Goal: Contribute content: Contribute content

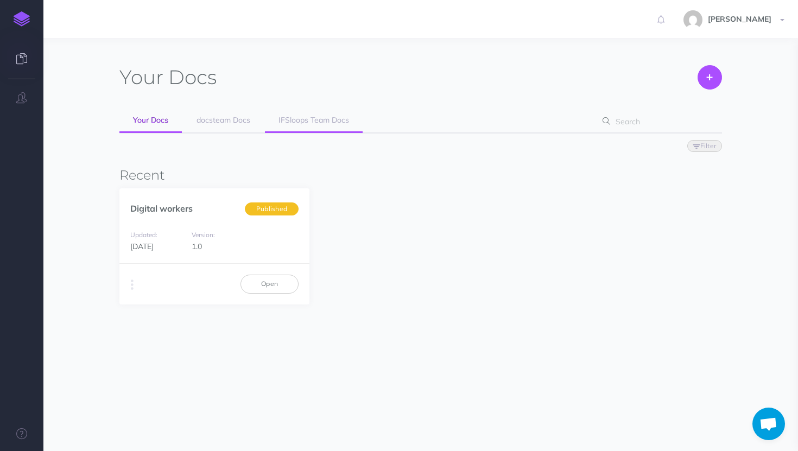
scroll to position [272, 0]
click at [320, 118] on span "IFSloops Team Docs" at bounding box center [314, 120] width 71 height 10
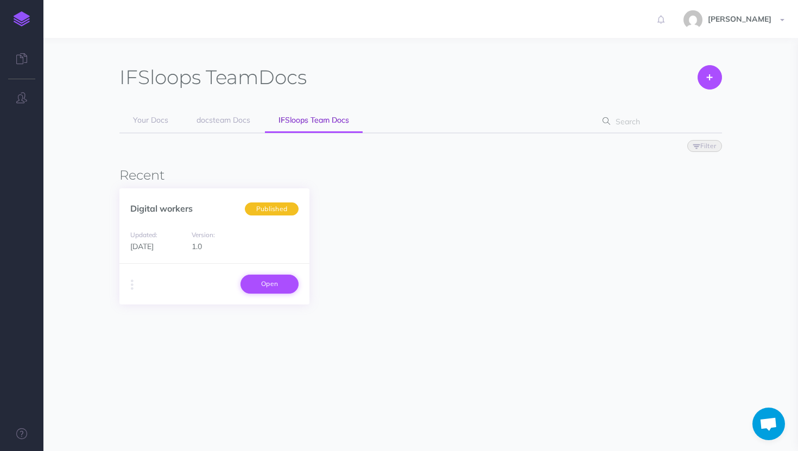
click at [255, 279] on link "Open" at bounding box center [270, 284] width 58 height 18
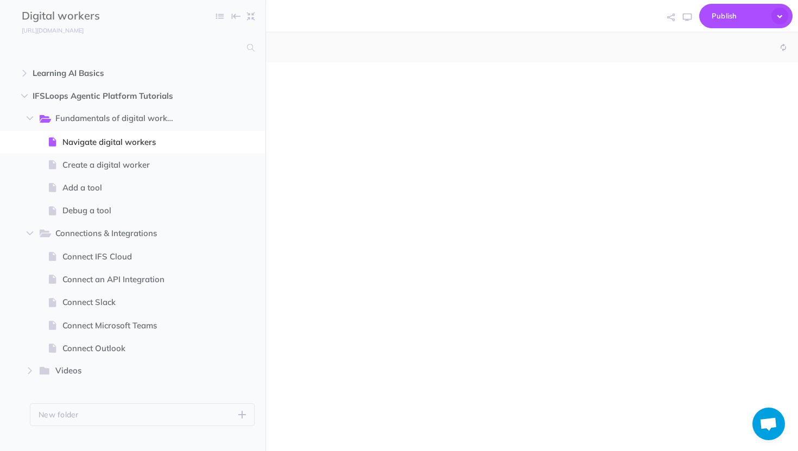
scroll to position [272, 0]
select select "null"
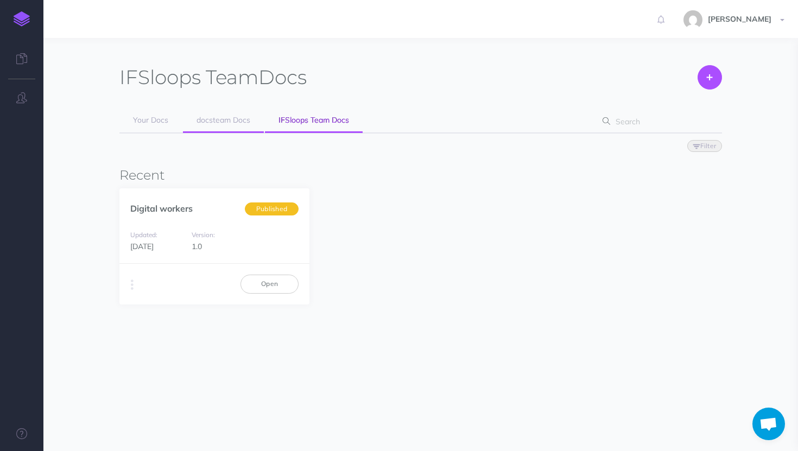
scroll to position [272, 0]
click at [234, 126] on link "docsteam Docs" at bounding box center [223, 121] width 81 height 24
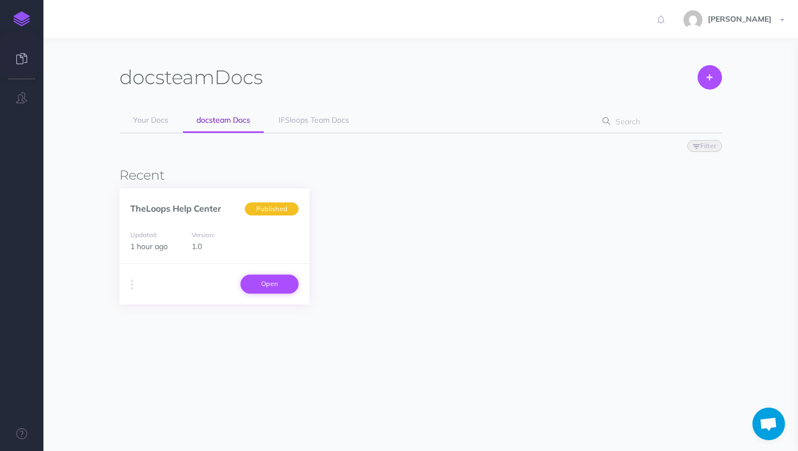
scroll to position [272, 0]
click at [273, 280] on link "Open" at bounding box center [270, 284] width 58 height 18
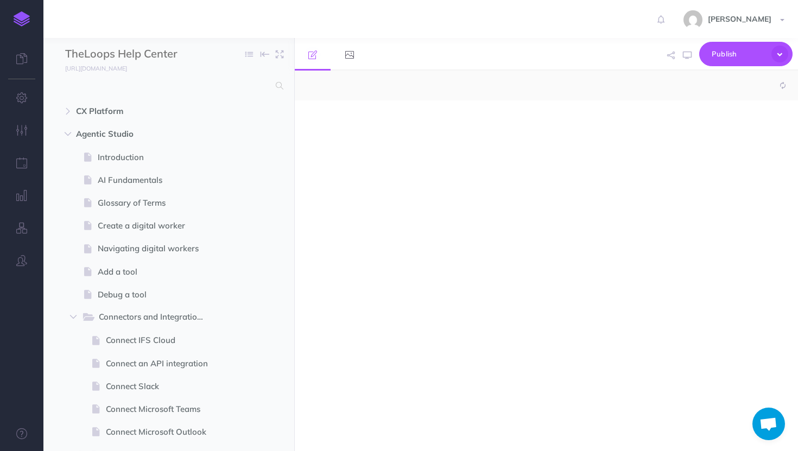
scroll to position [272, 0]
select select "null"
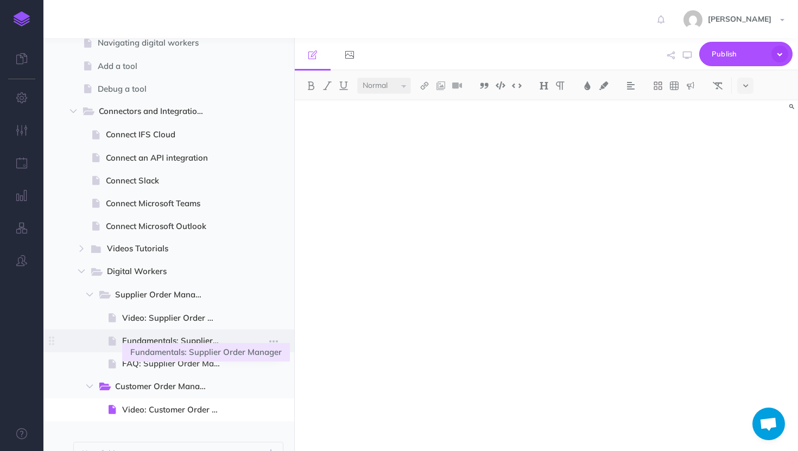
scroll to position [221, 0]
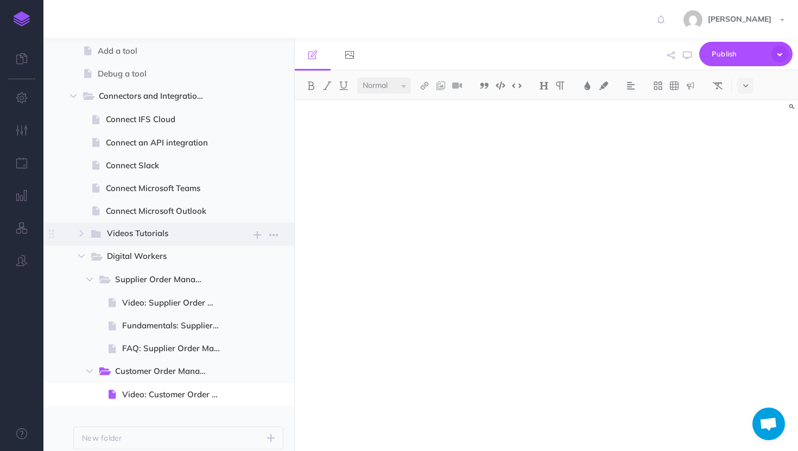
drag, startPoint x: 83, startPoint y: 258, endPoint x: 60, endPoint y: 240, distance: 29.0
click at [81, 240] on ul "Connect IFS Cloud Page history Notes manager Duplicate Settings Delete Connect …" at bounding box center [182, 257] width 202 height 298
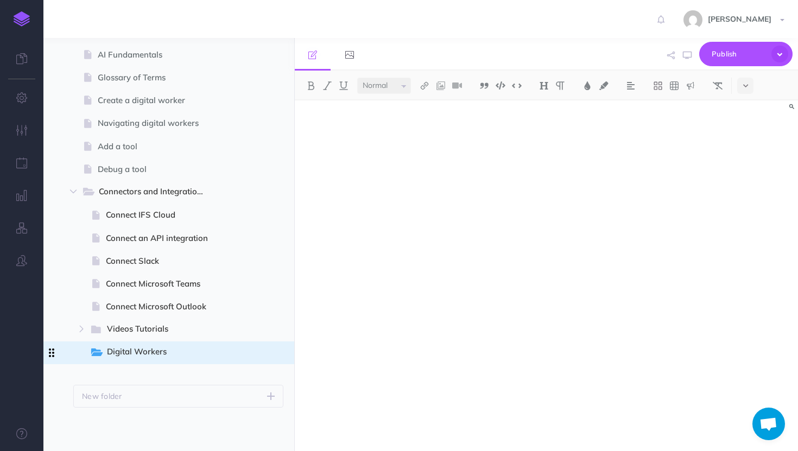
scroll to position [125, 0]
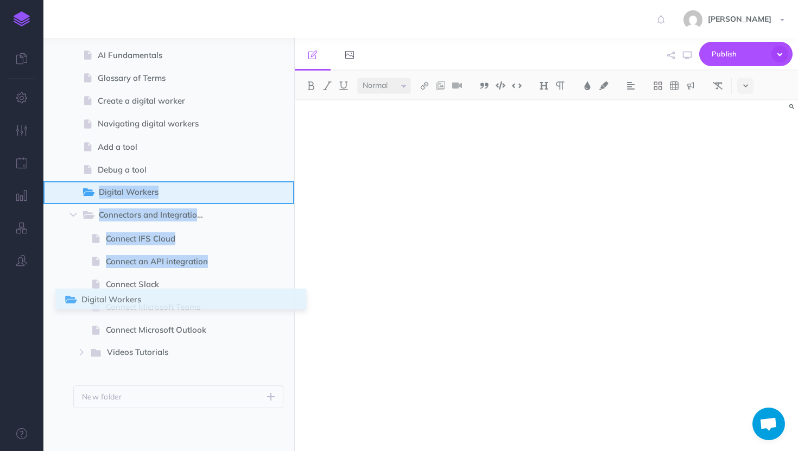
drag, startPoint x: 52, startPoint y: 255, endPoint x: 68, endPoint y: 202, distance: 55.1
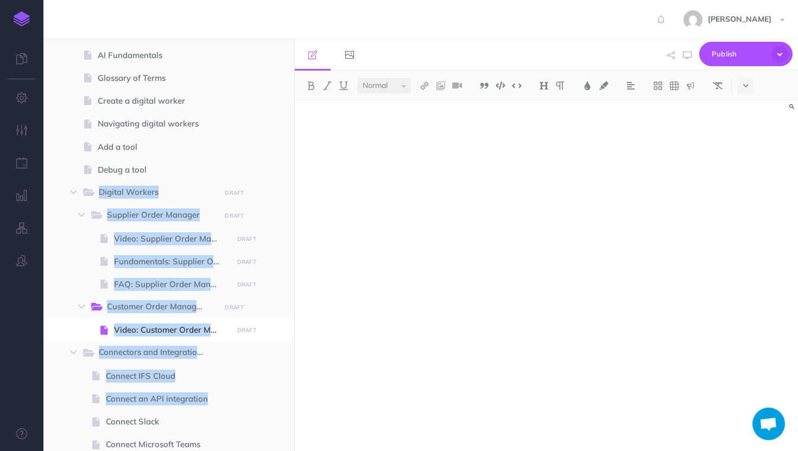
click at [41, 362] on div at bounding box center [21, 225] width 43 height 451
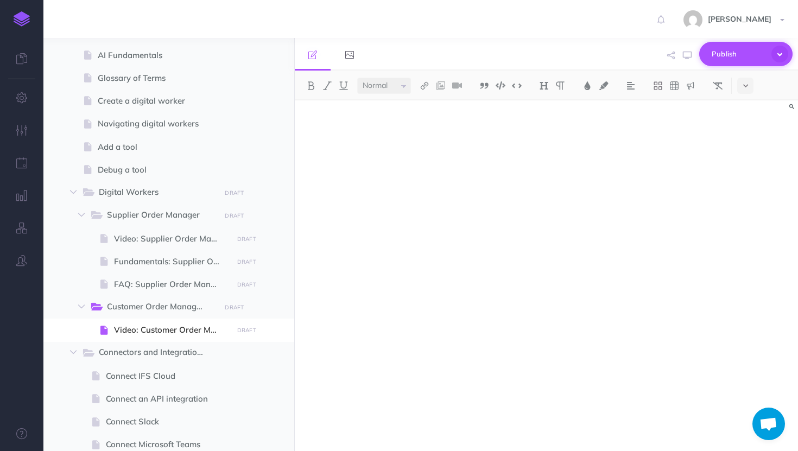
click at [721, 52] on span "Publish" at bounding box center [739, 54] width 54 height 17
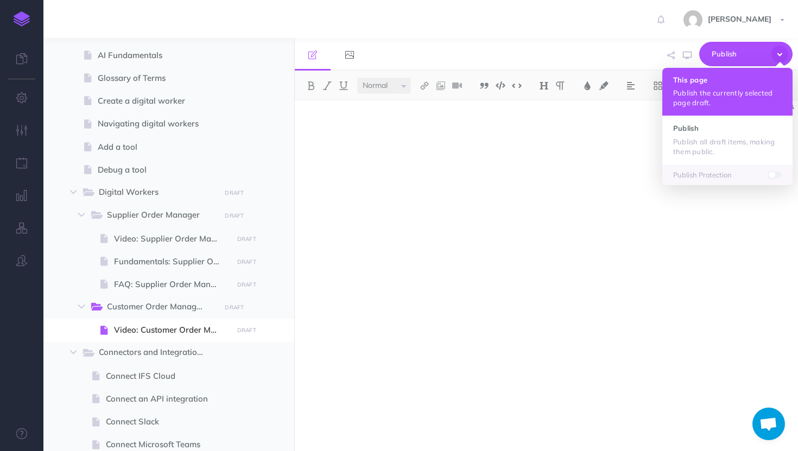
click at [701, 92] on p "Publish the currently selected page draft." at bounding box center [727, 98] width 109 height 20
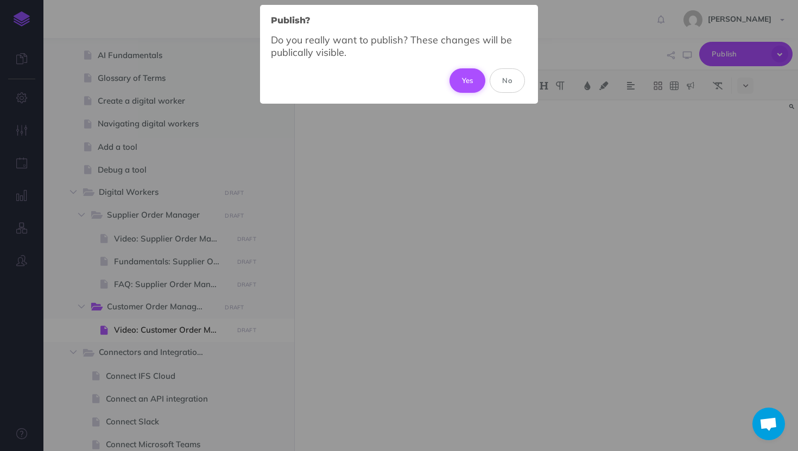
click at [471, 77] on button "Yes" at bounding box center [468, 80] width 36 height 24
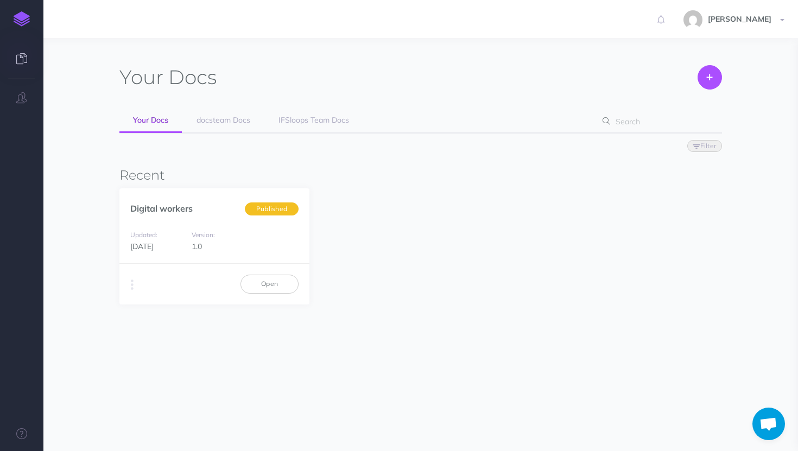
scroll to position [272, 0]
click at [250, 131] on link "docsteam Docs" at bounding box center [223, 121] width 81 height 24
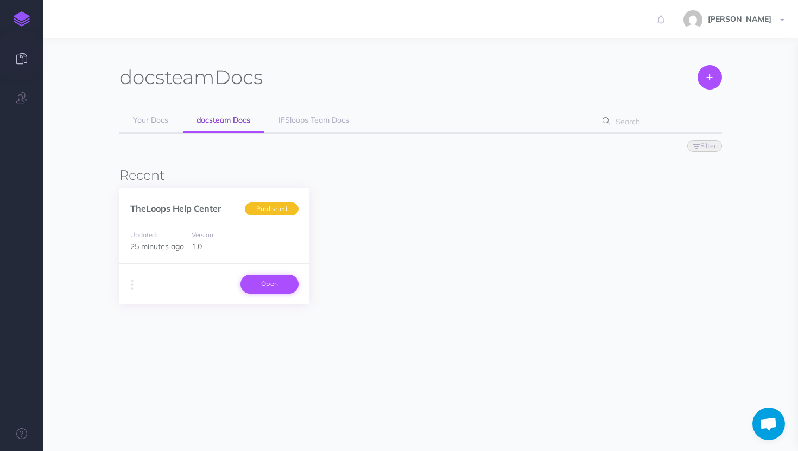
scroll to position [272, 0]
click at [277, 279] on link "Open" at bounding box center [270, 284] width 58 height 18
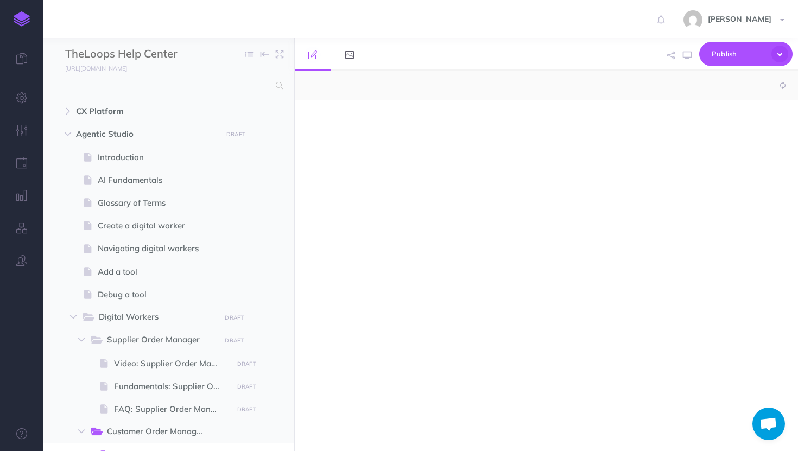
scroll to position [272, 0]
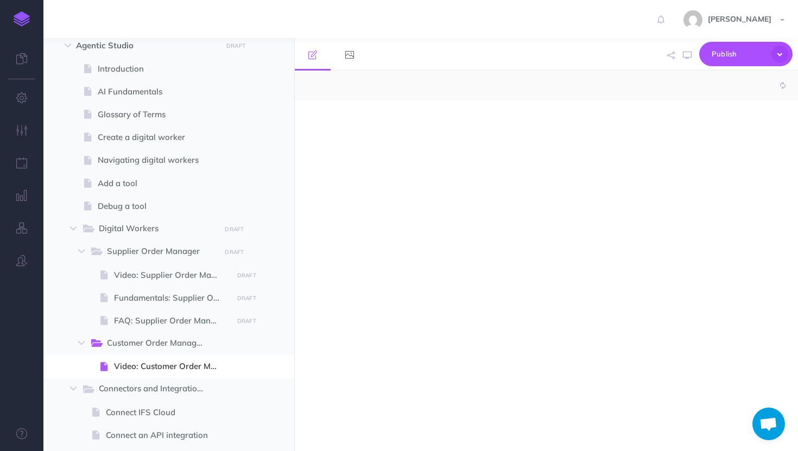
select select "null"
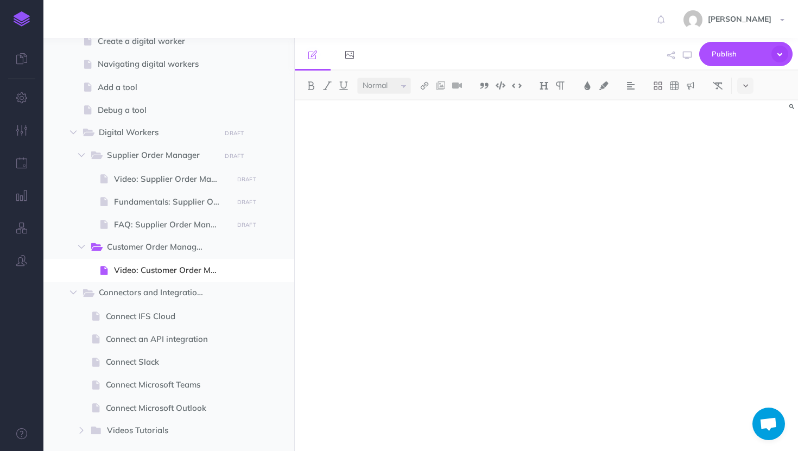
scroll to position [196, 0]
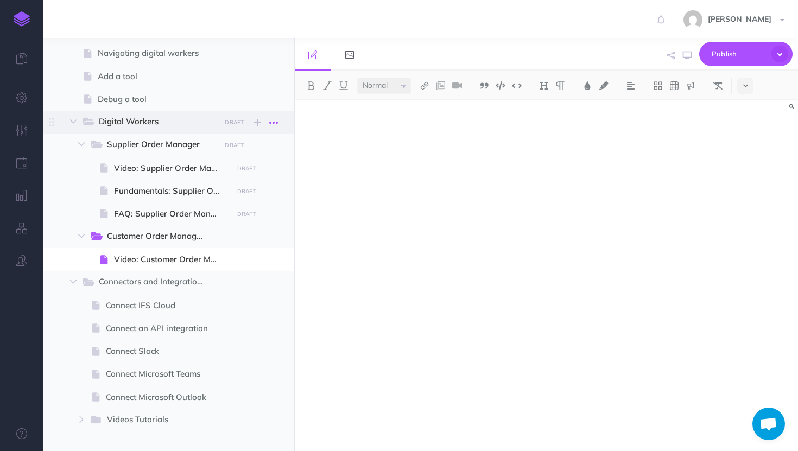
click at [271, 121] on icon "button" at bounding box center [273, 122] width 9 height 13
click at [182, 142] on span "Supplier Order Manager" at bounding box center [160, 145] width 106 height 14
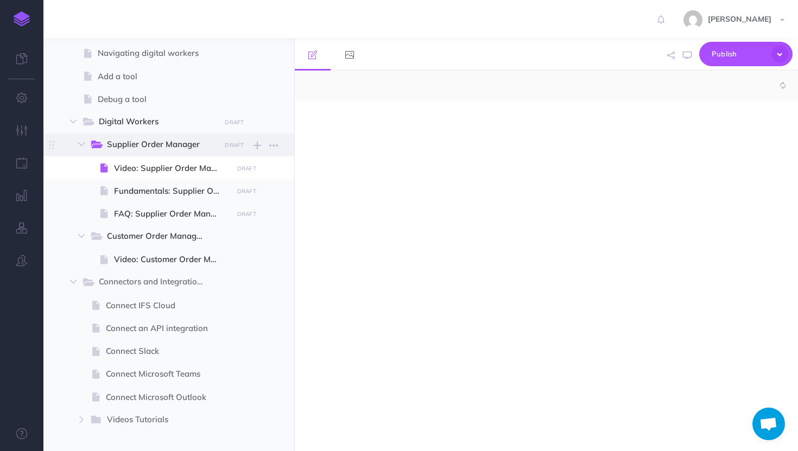
select select "null"
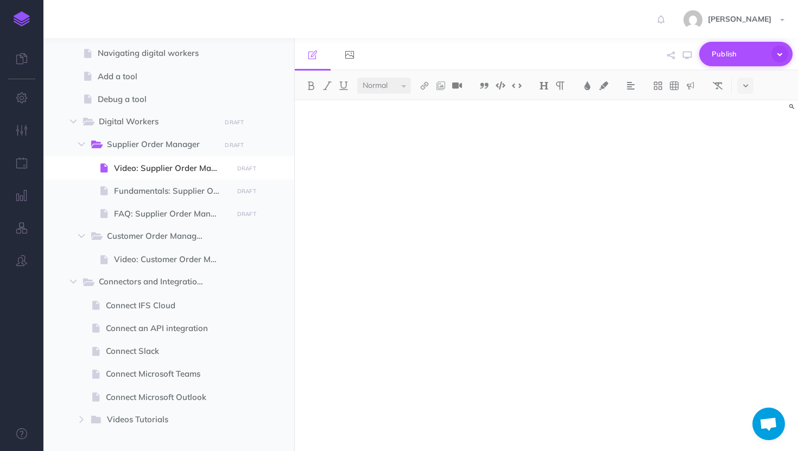
click at [736, 48] on span "Publish" at bounding box center [739, 54] width 54 height 17
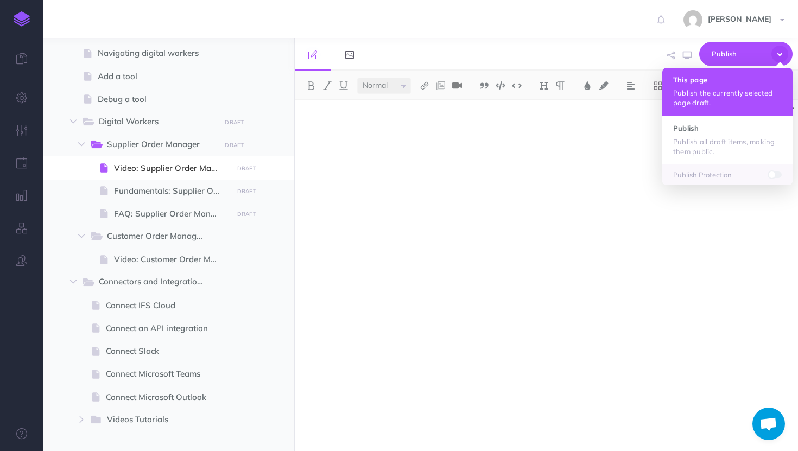
click at [703, 92] on p "Publish the currently selected page draft." at bounding box center [727, 98] width 109 height 20
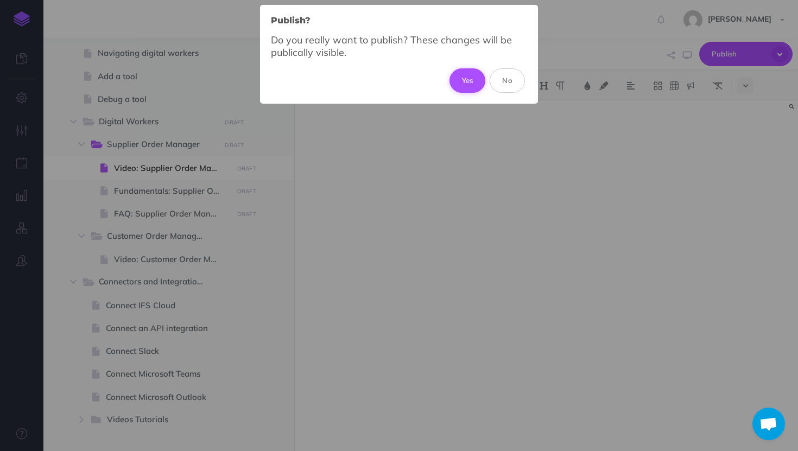
click at [469, 73] on button "Yes" at bounding box center [468, 80] width 36 height 24
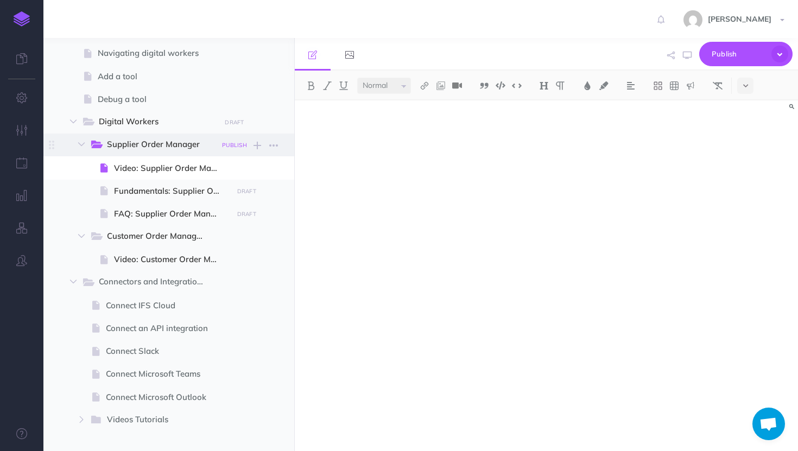
click at [237, 143] on small "PUBLISH" at bounding box center [234, 145] width 25 height 7
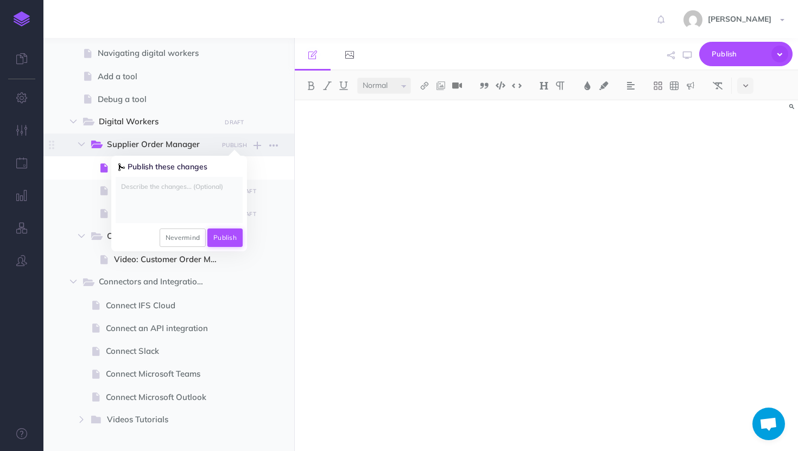
click at [232, 238] on button "Publish" at bounding box center [224, 238] width 35 height 18
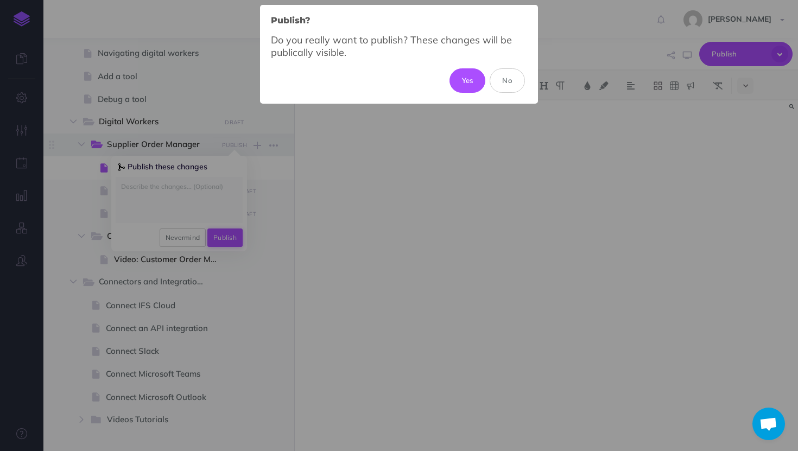
click at [450, 68] on button "Yes" at bounding box center [468, 80] width 36 height 24
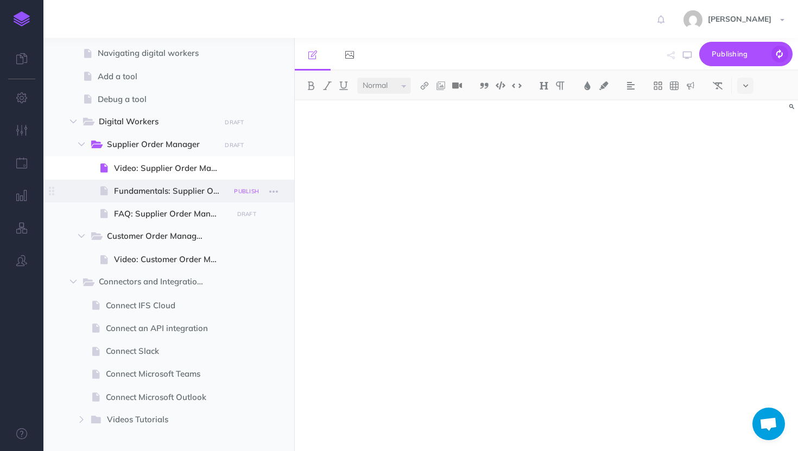
click at [244, 190] on small "PUBLISH" at bounding box center [246, 191] width 25 height 7
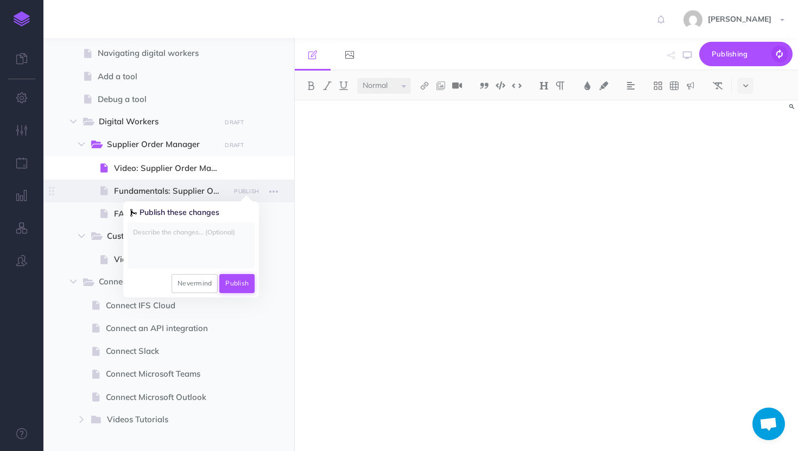
click at [231, 283] on button "Publish" at bounding box center [236, 283] width 35 height 18
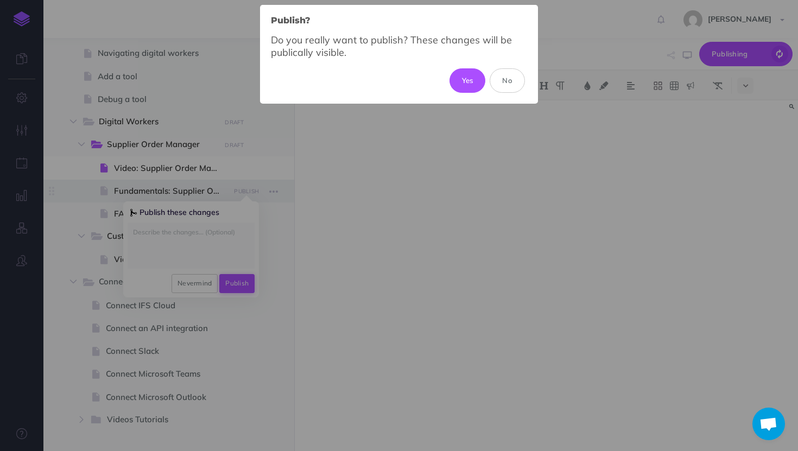
click at [450, 68] on button "Yes" at bounding box center [468, 80] width 36 height 24
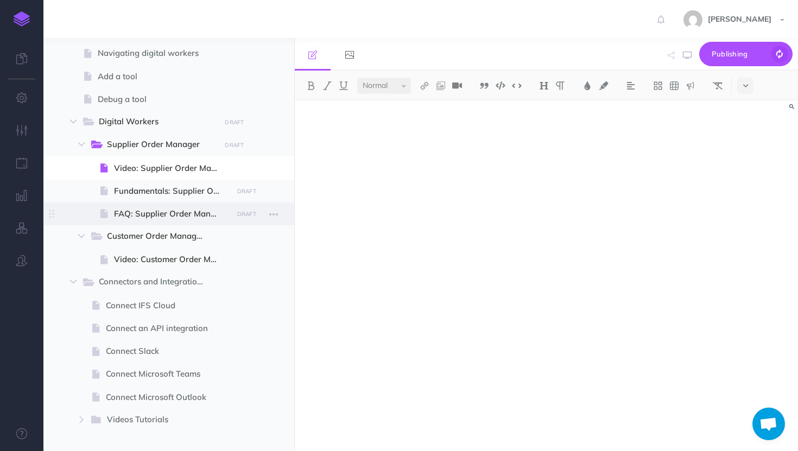
click at [245, 207] on div "DRAFT Publish these changes Nevermind Publish" at bounding box center [246, 214] width 27 height 14
click at [245, 214] on small "PUBLISH" at bounding box center [246, 214] width 25 height 7
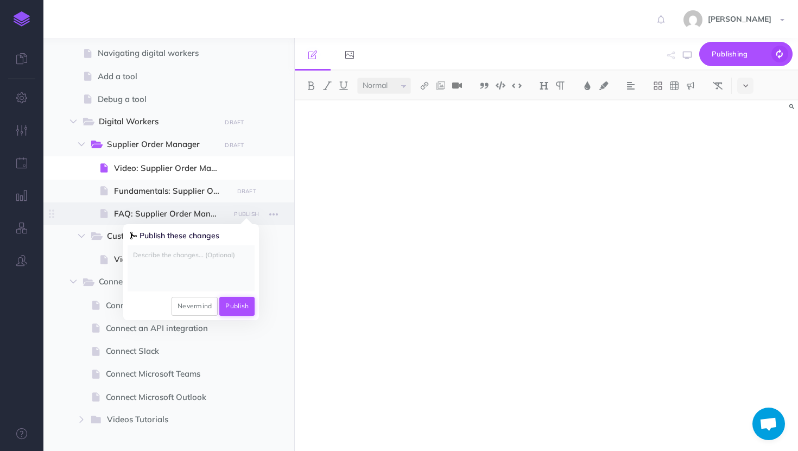
click at [241, 302] on button "Publish" at bounding box center [236, 306] width 35 height 18
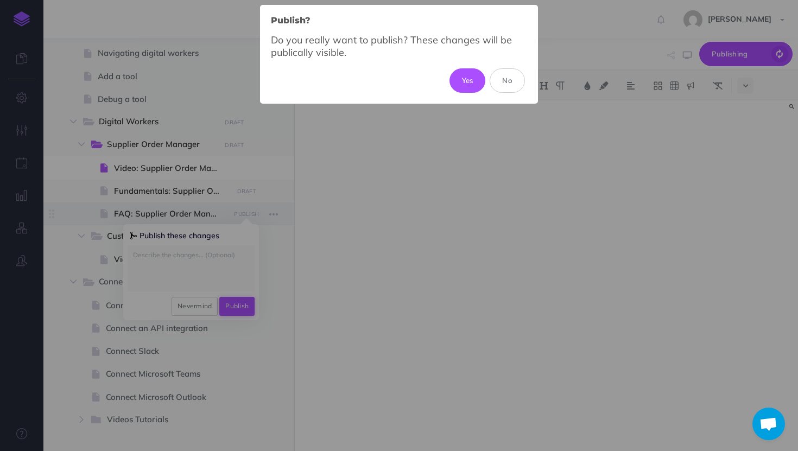
click at [450, 68] on button "Yes" at bounding box center [468, 80] width 36 height 24
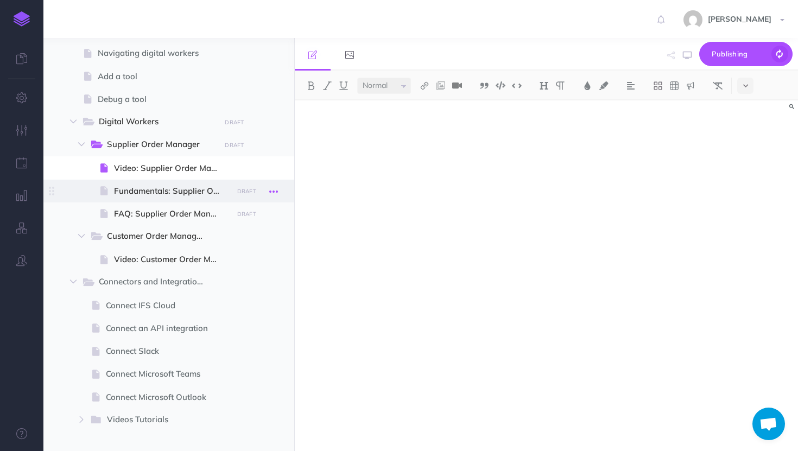
click at [273, 193] on icon "button" at bounding box center [273, 191] width 9 height 13
click at [244, 241] on link "Duplicate" at bounding box center [242, 247] width 81 height 18
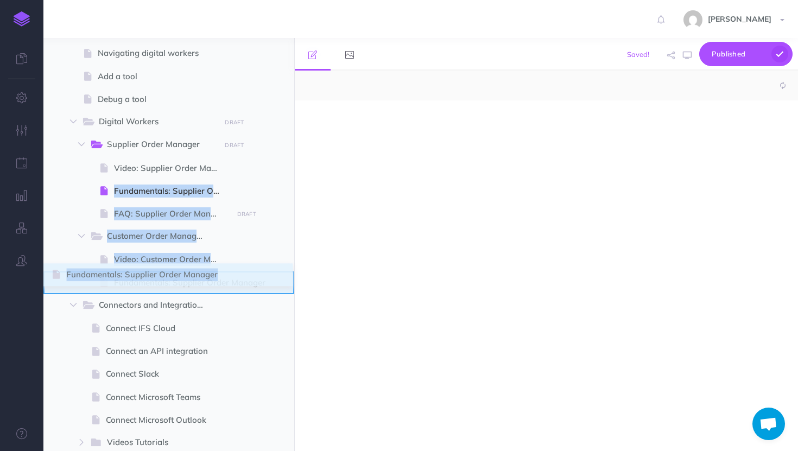
select select "null"
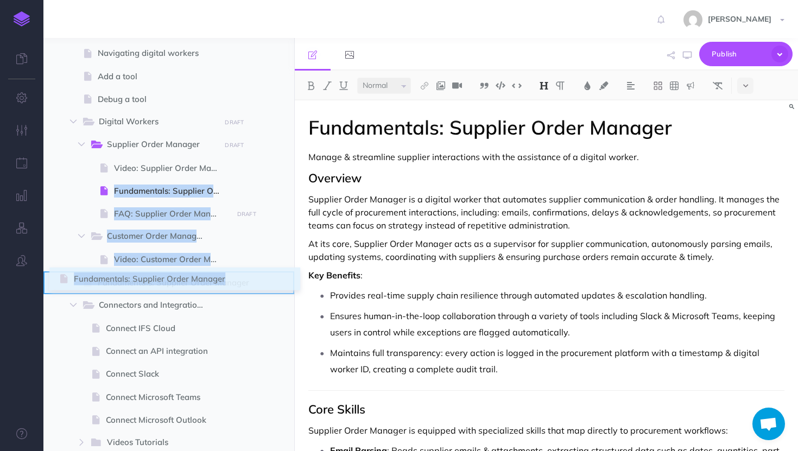
drag, startPoint x: 53, startPoint y: 193, endPoint x: 61, endPoint y: 281, distance: 88.4
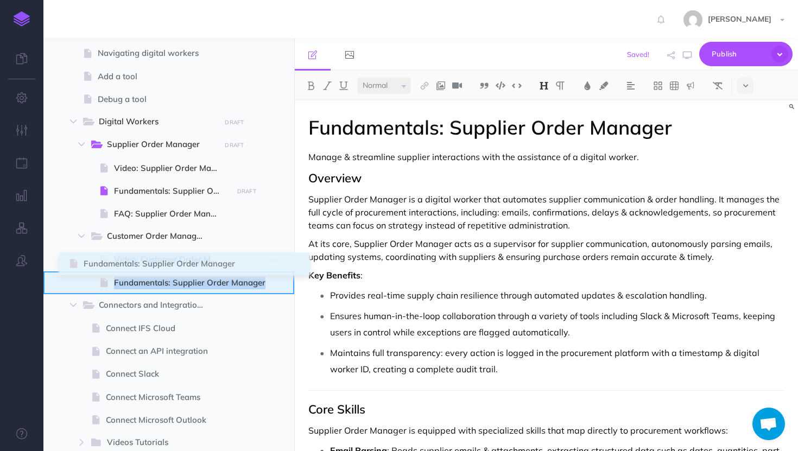
drag, startPoint x: 52, startPoint y: 282, endPoint x: 71, endPoint y: 263, distance: 26.9
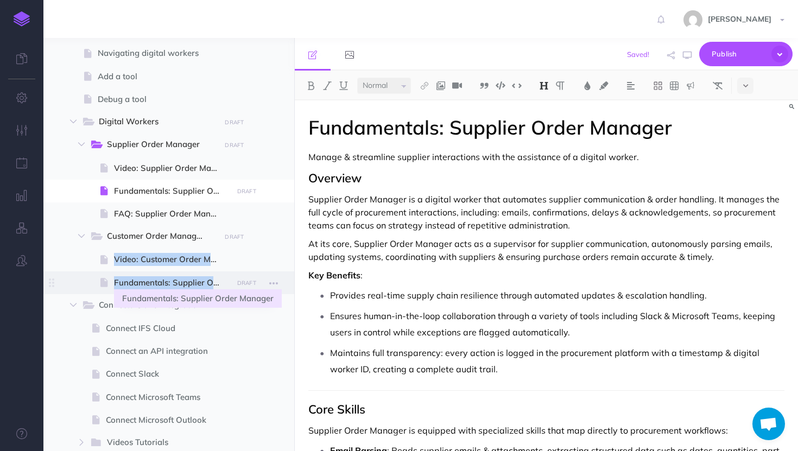
click at [173, 279] on span "Fundamentals: Supplier Order Manager" at bounding box center [171, 282] width 115 height 13
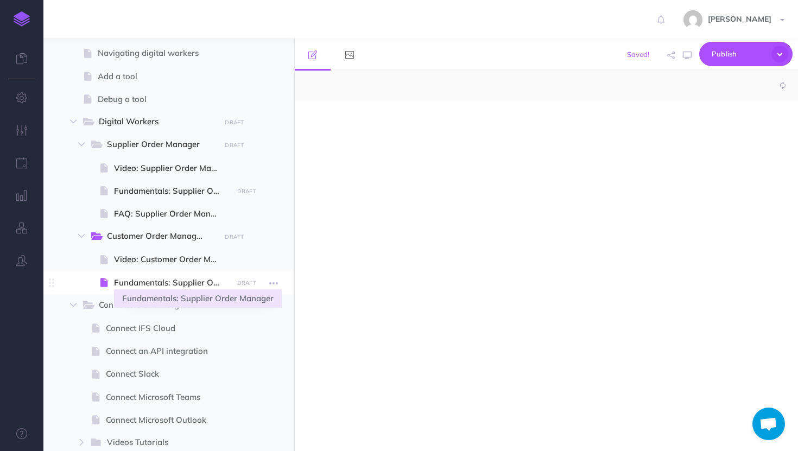
select select "null"
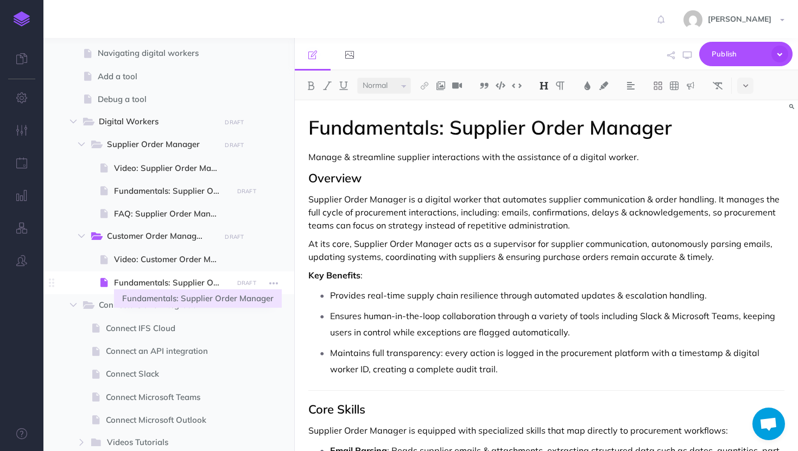
click at [174, 284] on span "Fundamentals: Supplier Order Manager" at bounding box center [171, 282] width 115 height 13
click at [274, 278] on icon "button" at bounding box center [273, 283] width 9 height 13
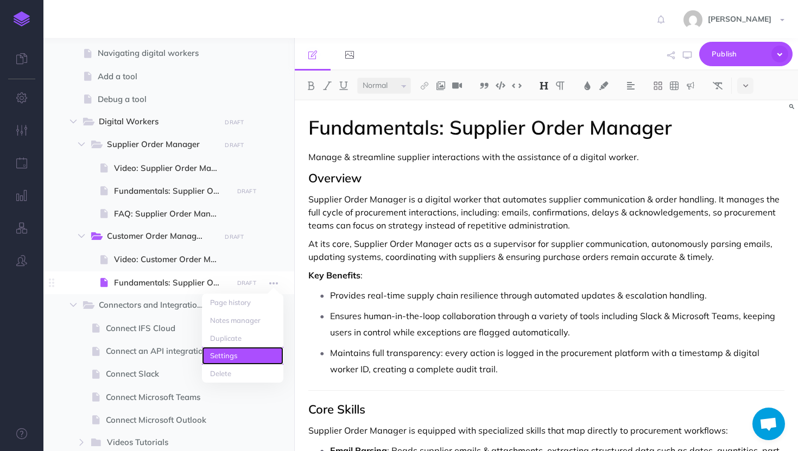
click at [249, 351] on link "Settings" at bounding box center [242, 356] width 81 height 18
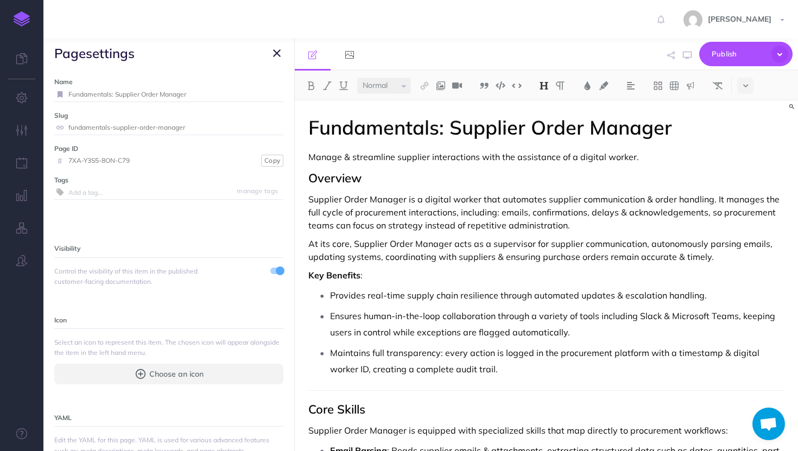
click at [139, 92] on input "Fundamentals: Supplier Order Manager" at bounding box center [175, 94] width 215 height 14
type input "Fundamentals: Customer Order Manager"
click at [262, 97] on button "Save" at bounding box center [270, 94] width 21 height 10
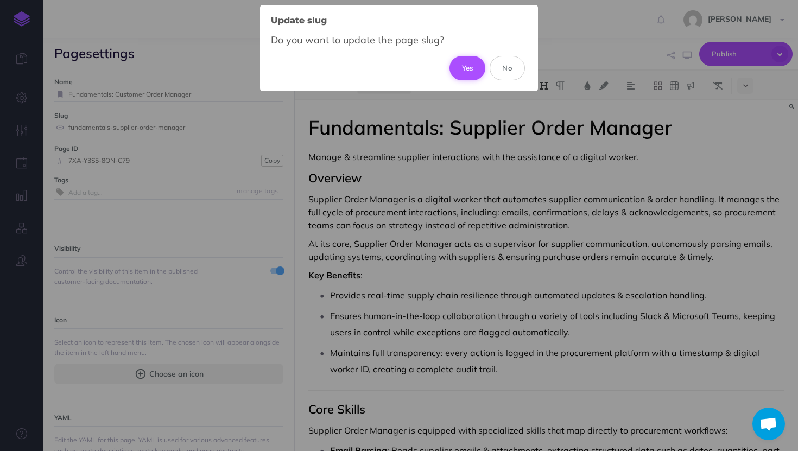
click at [459, 73] on button "Yes" at bounding box center [468, 68] width 36 height 24
type input "fundamentals-customer-order-manager"
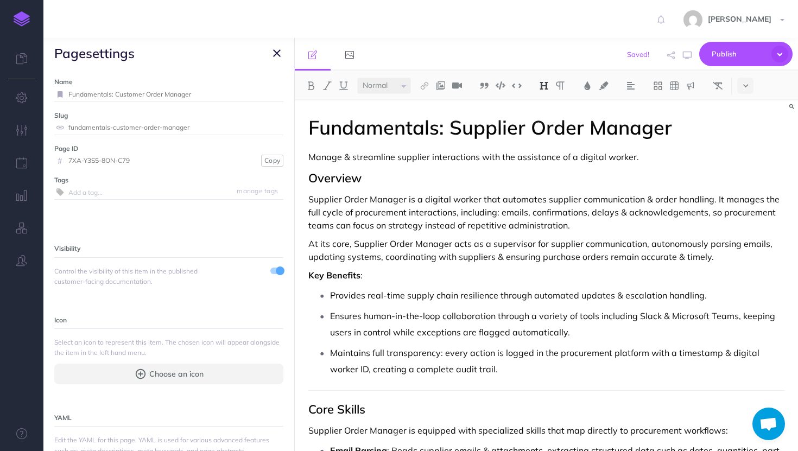
click at [529, 129] on h1 "Fundamentals: Supplier Order Manager" at bounding box center [546, 128] width 476 height 22
click at [361, 155] on p "Manage & streamline supplier interactions with the assistance of a digital work…" at bounding box center [546, 156] width 476 height 13
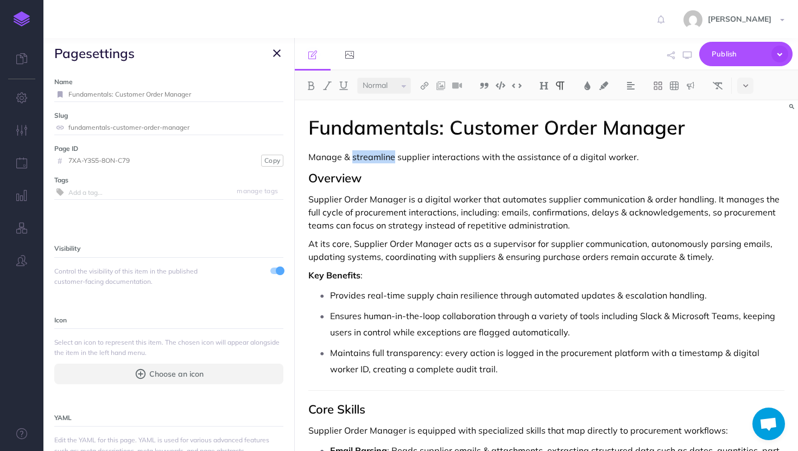
click at [361, 155] on p "Manage & streamline supplier interactions with the assistance of a digital work…" at bounding box center [546, 156] width 476 height 13
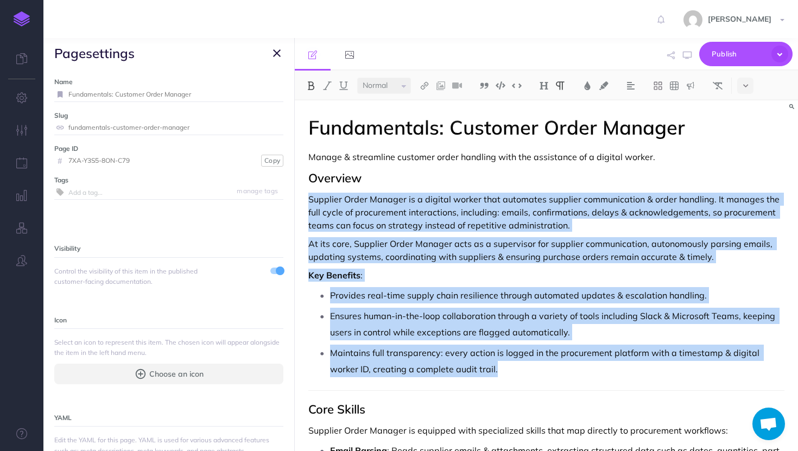
drag, startPoint x: 477, startPoint y: 370, endPoint x: 281, endPoint y: 205, distance: 256.7
click at [281, 205] on div "TheLoops Help Center Collapse all Expand all Expand to root folders [URL][DOMAI…" at bounding box center [420, 244] width 755 height 413
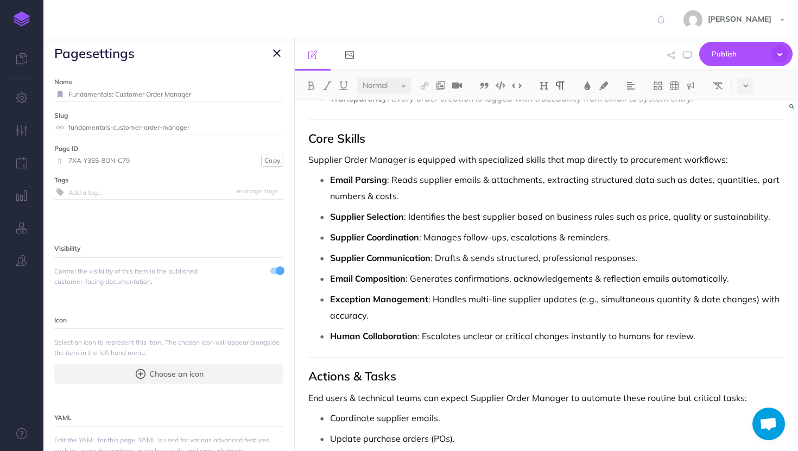
scroll to position [250, 0]
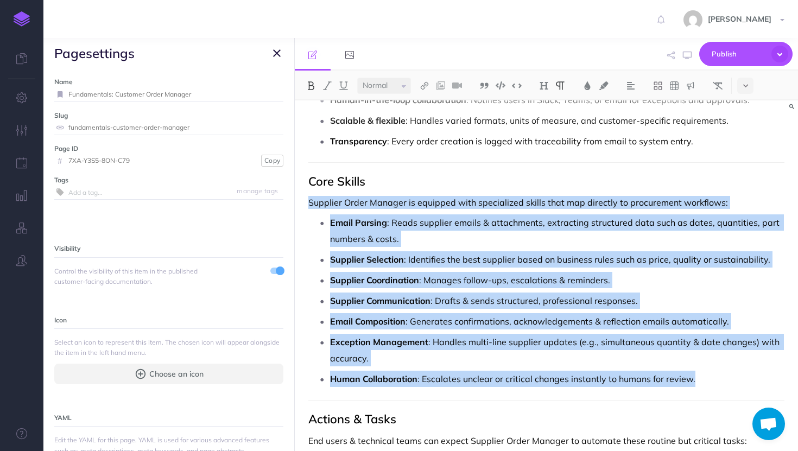
drag, startPoint x: 704, startPoint y: 379, endPoint x: 308, endPoint y: 200, distance: 434.1
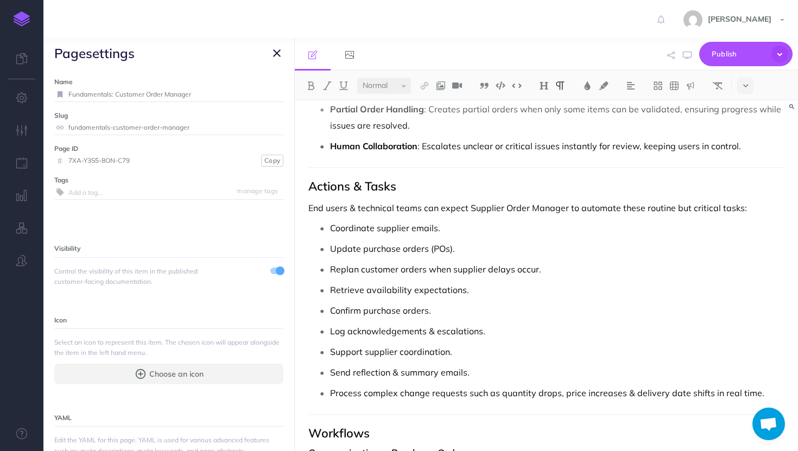
scroll to position [529, 0]
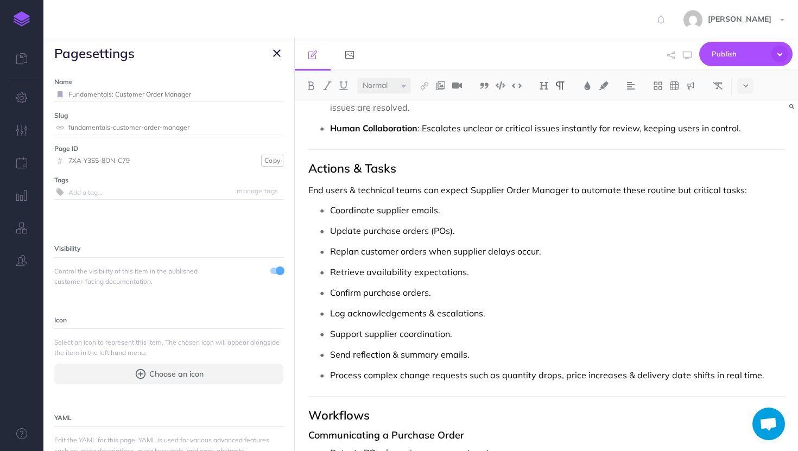
click at [779, 367] on p "Process complex change requests such as quantity drops, price increases & deliv…" at bounding box center [557, 375] width 455 height 16
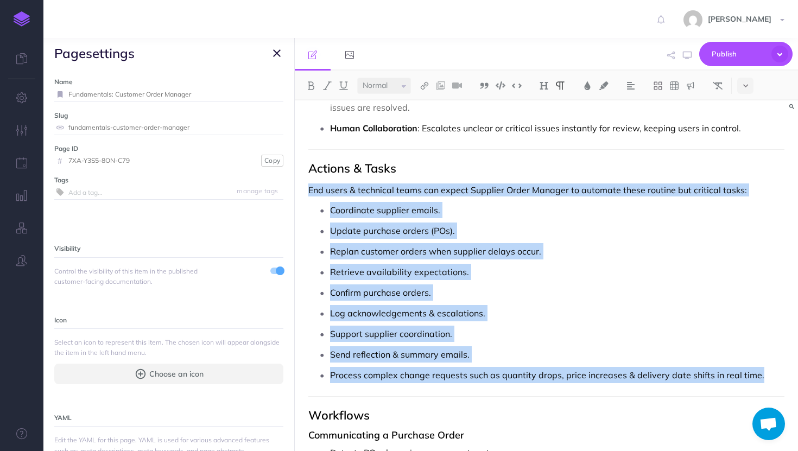
drag, startPoint x: 779, startPoint y: 359, endPoint x: 295, endPoint y: 174, distance: 517.9
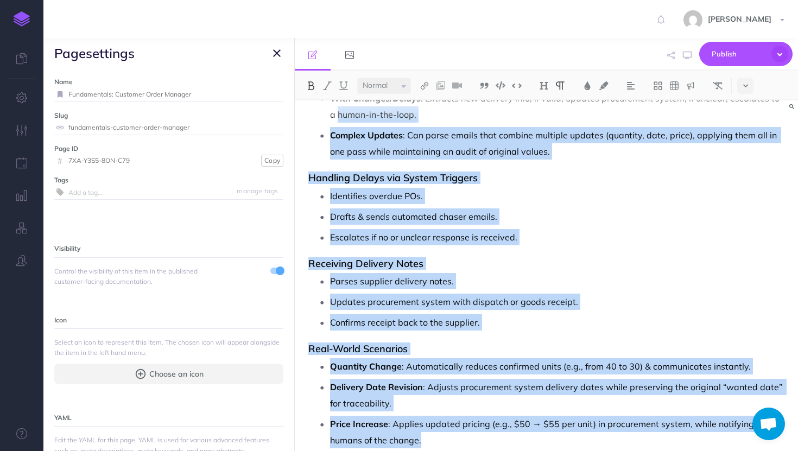
scroll to position [865, 0]
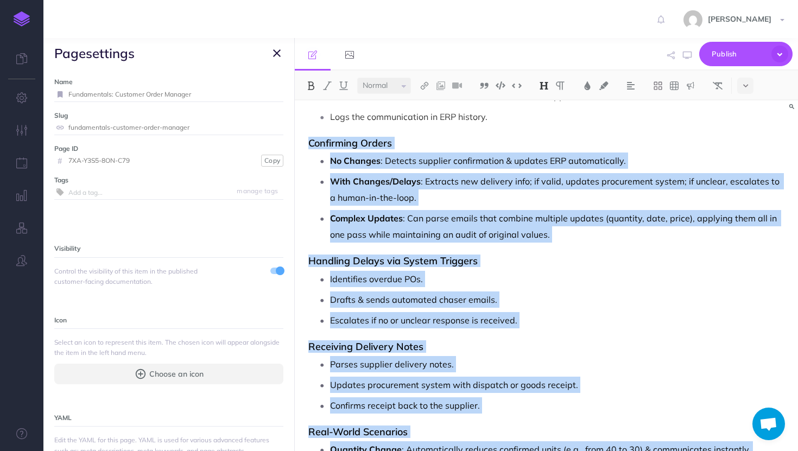
drag, startPoint x: 405, startPoint y: 326, endPoint x: 302, endPoint y: 125, distance: 225.2
click at [302, 125] on div "Fundamentals: Customer Order Manager Manage & streamline customer order handlin…" at bounding box center [546, 109] width 503 height 1748
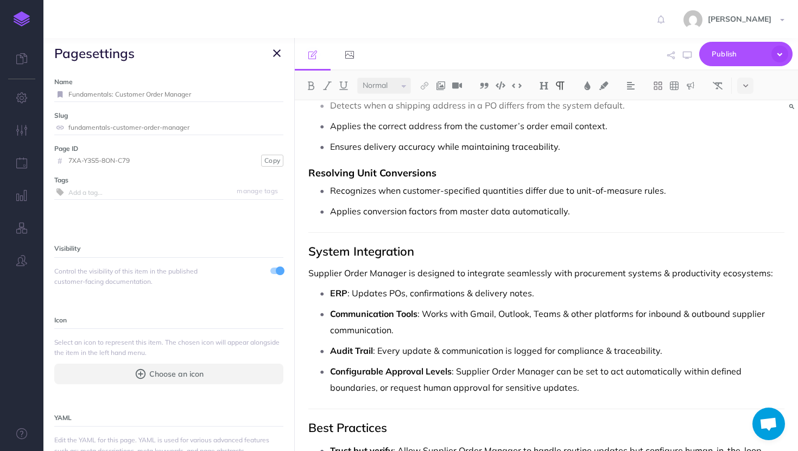
scroll to position [1122, 0]
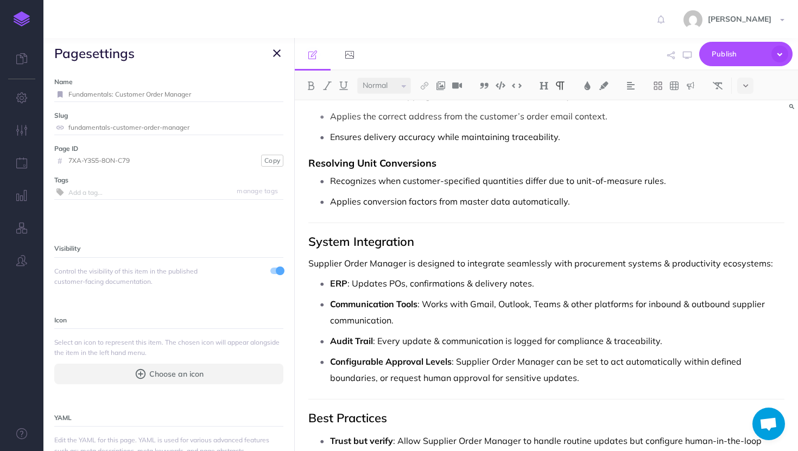
drag, startPoint x: 592, startPoint y: 371, endPoint x: 313, endPoint y: 247, distance: 306.1
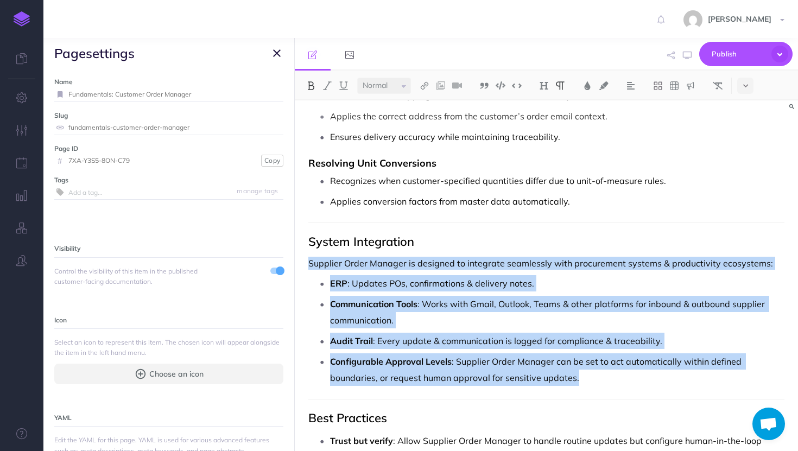
drag, startPoint x: 306, startPoint y: 245, endPoint x: 656, endPoint y: 382, distance: 376.1
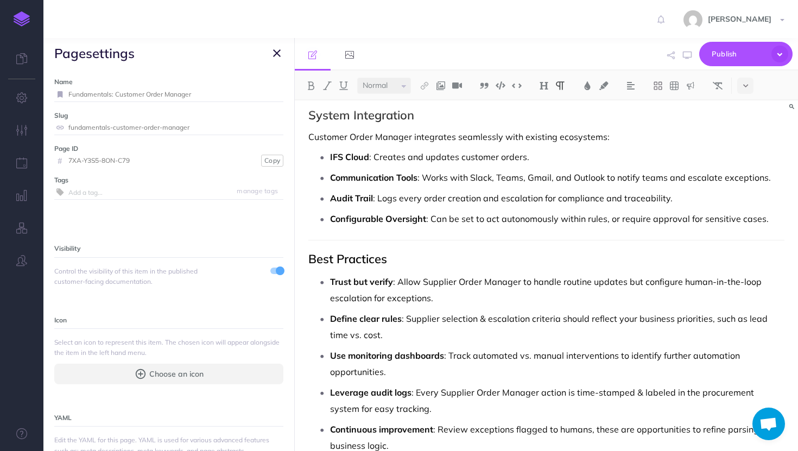
scroll to position [1283, 0]
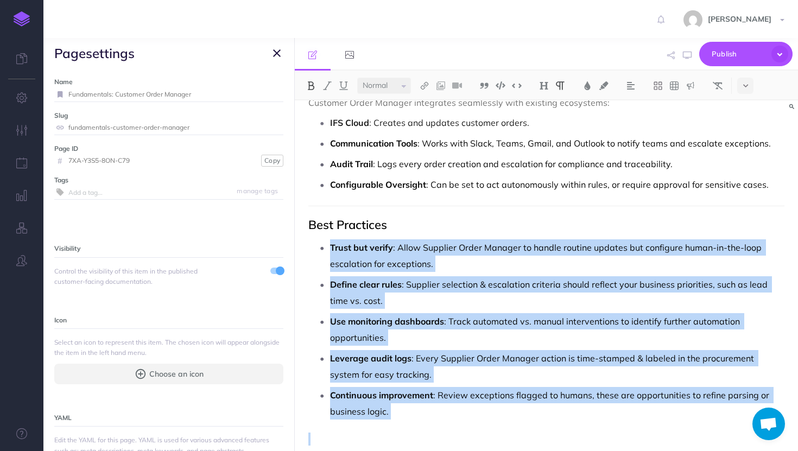
drag, startPoint x: 327, startPoint y: 233, endPoint x: 445, endPoint y: 418, distance: 218.8
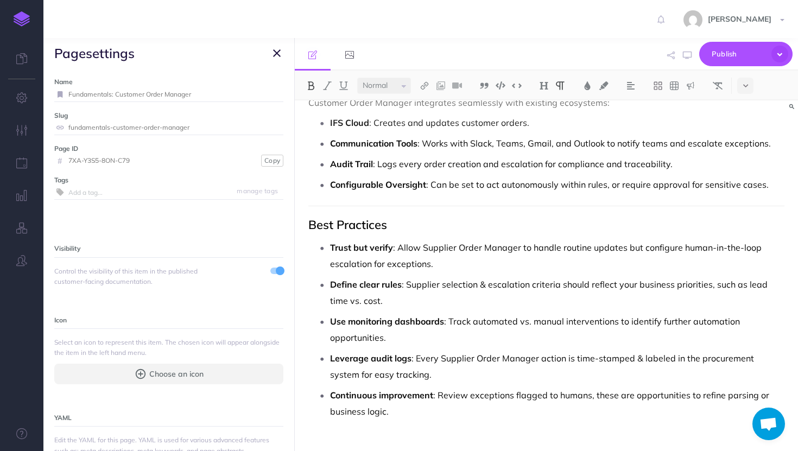
scroll to position [1201, 0]
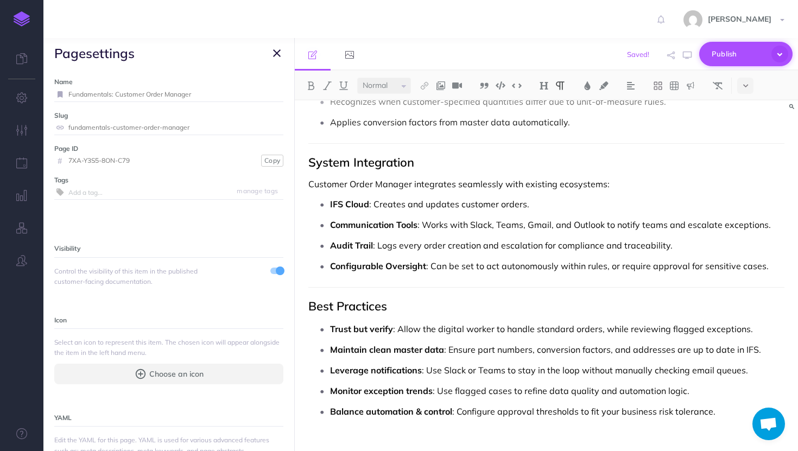
click at [731, 54] on span "Publish" at bounding box center [739, 54] width 54 height 17
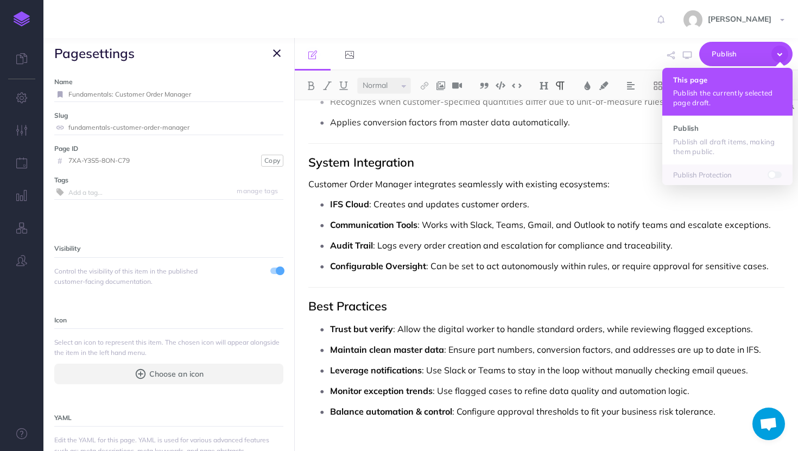
click at [713, 87] on button "This page Publish the currently selected page draft." at bounding box center [728, 92] width 130 height 48
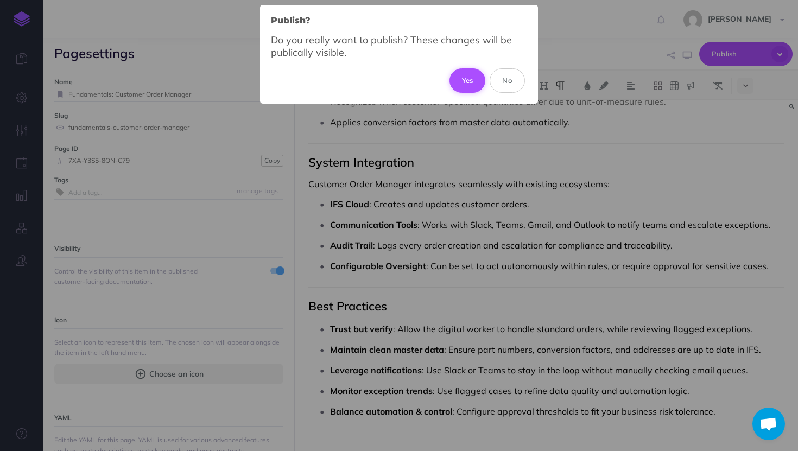
click at [463, 77] on button "Yes" at bounding box center [468, 80] width 36 height 24
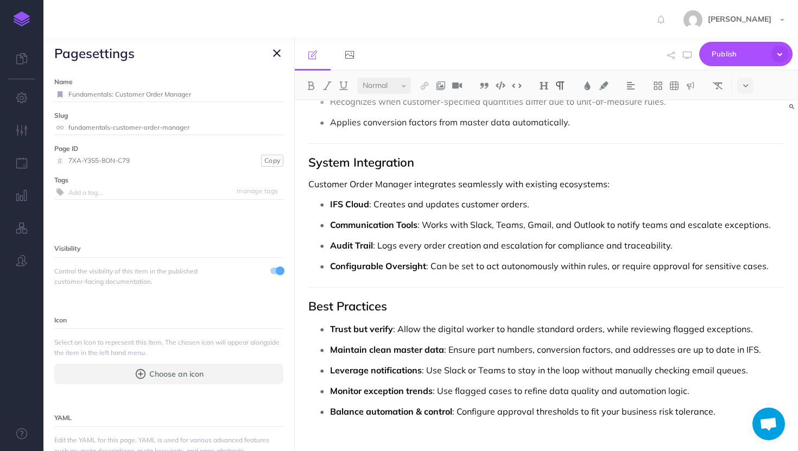
click at [275, 50] on icon "button" at bounding box center [277, 53] width 8 height 13
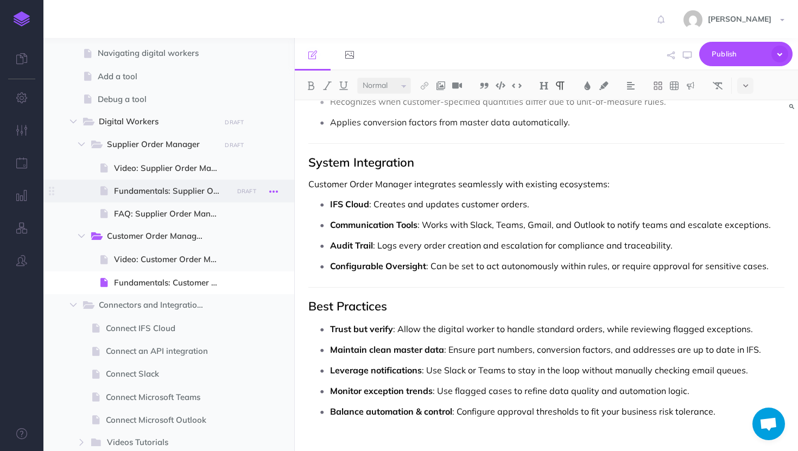
click at [275, 190] on icon "button" at bounding box center [273, 191] width 9 height 13
click at [247, 190] on small "PUBLISH" at bounding box center [246, 191] width 25 height 7
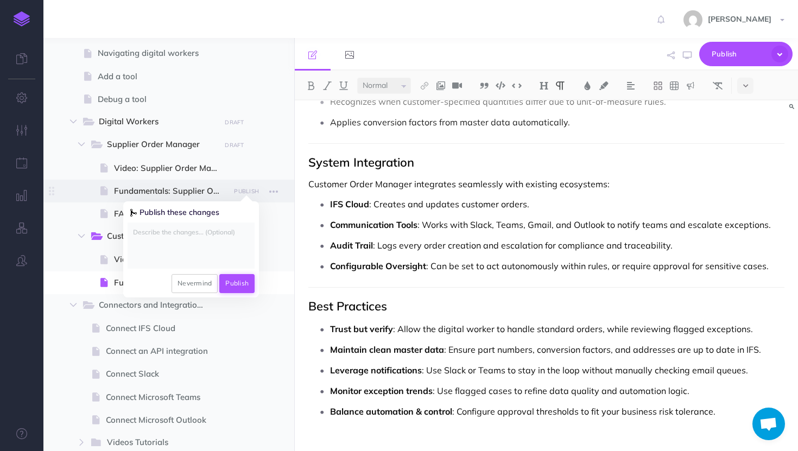
click at [235, 287] on button "Publish" at bounding box center [236, 283] width 35 height 18
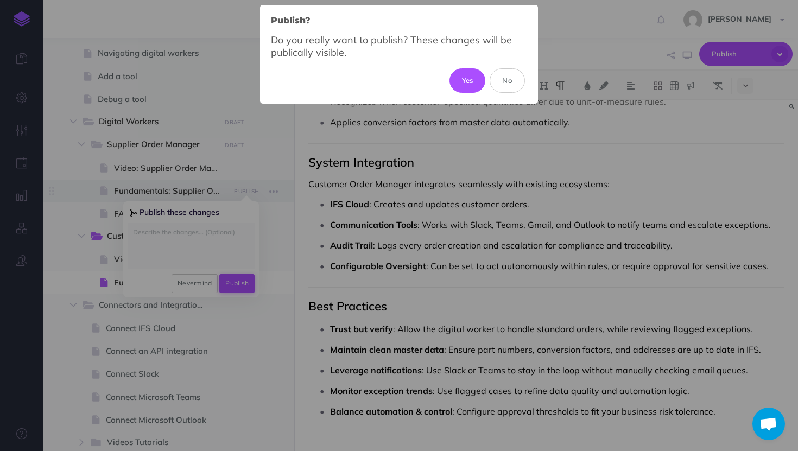
click at [450, 68] on button "Yes" at bounding box center [468, 80] width 36 height 24
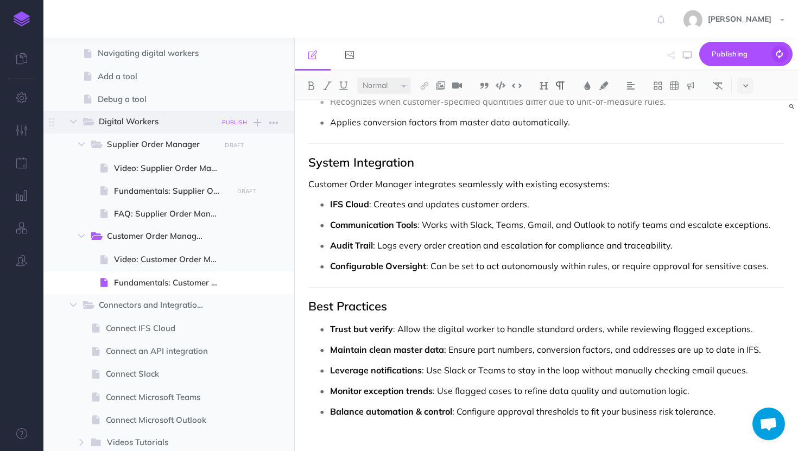
click at [233, 127] on button "PUBLISH" at bounding box center [234, 122] width 30 height 12
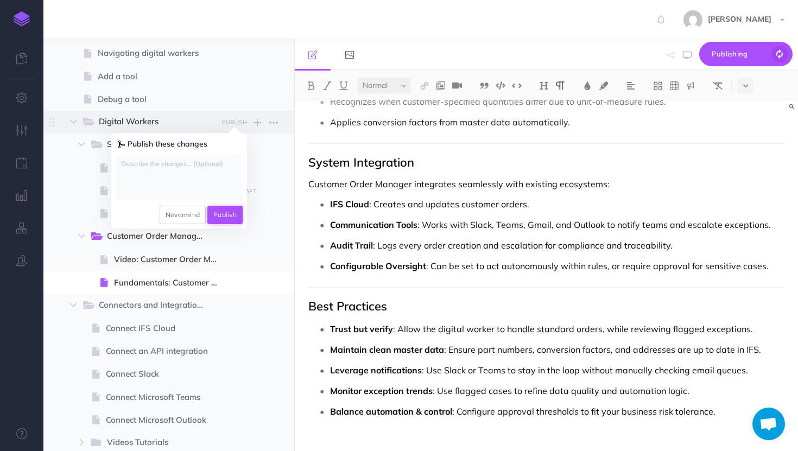
click at [234, 223] on button "Publish" at bounding box center [224, 215] width 35 height 18
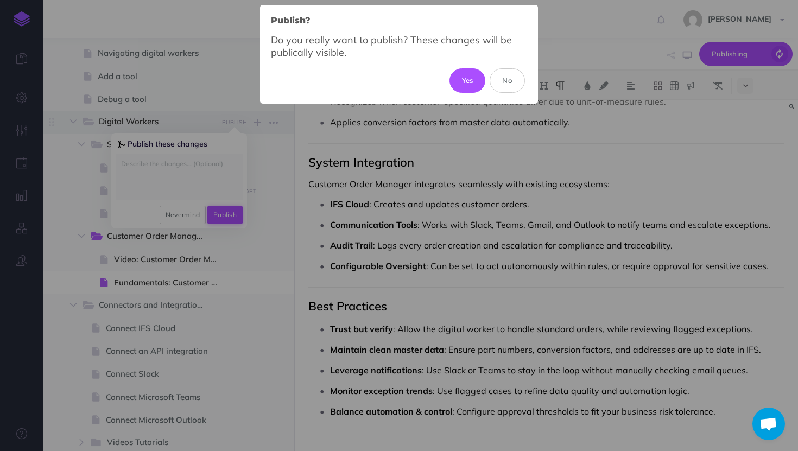
click at [450, 68] on button "Yes" at bounding box center [468, 80] width 36 height 24
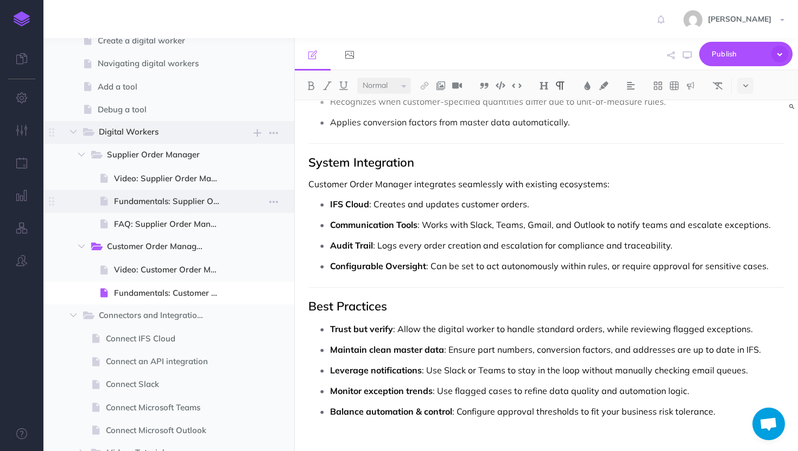
scroll to position [203, 0]
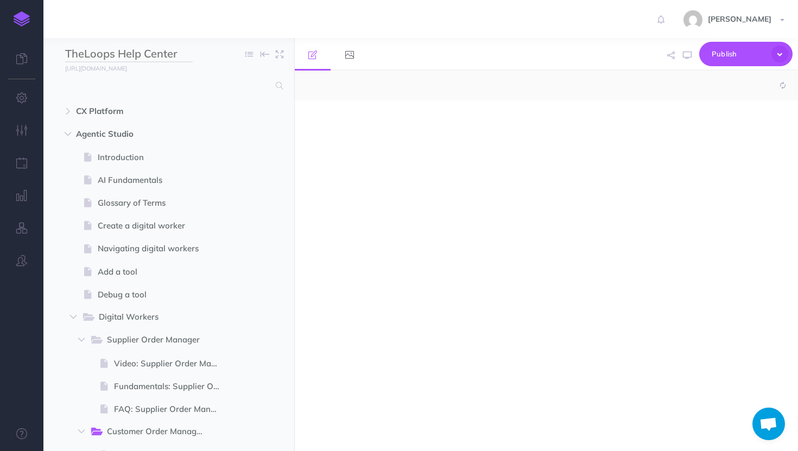
scroll to position [272, 0]
select select "null"
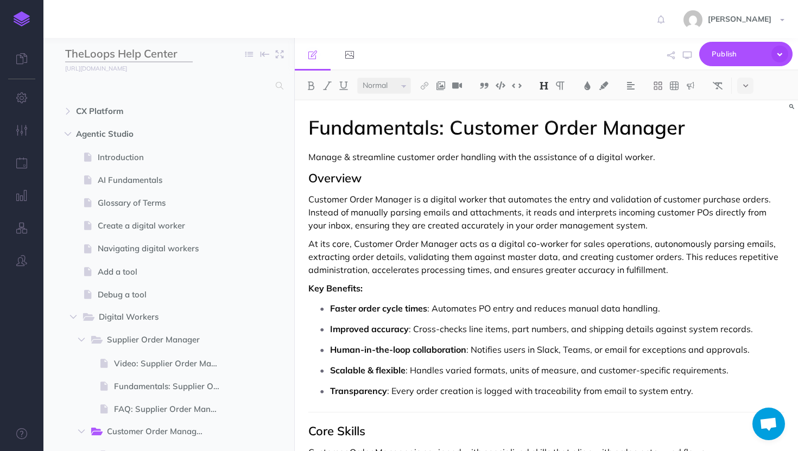
drag, startPoint x: 89, startPoint y: 51, endPoint x: 98, endPoint y: 42, distance: 13.1
click at [98, 45] on div "TheLoops Help Center Collapse all Expand all Expand to root folders" at bounding box center [168, 54] width 251 height 33
click at [137, 46] on input "TheLoops Help Center" at bounding box center [129, 54] width 128 height 16
click at [187, 115] on span "CX Platform" at bounding box center [146, 111] width 140 height 13
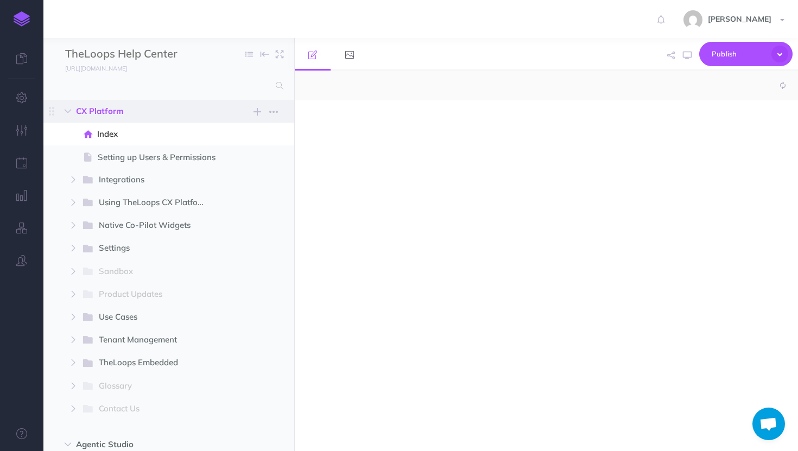
select select "null"
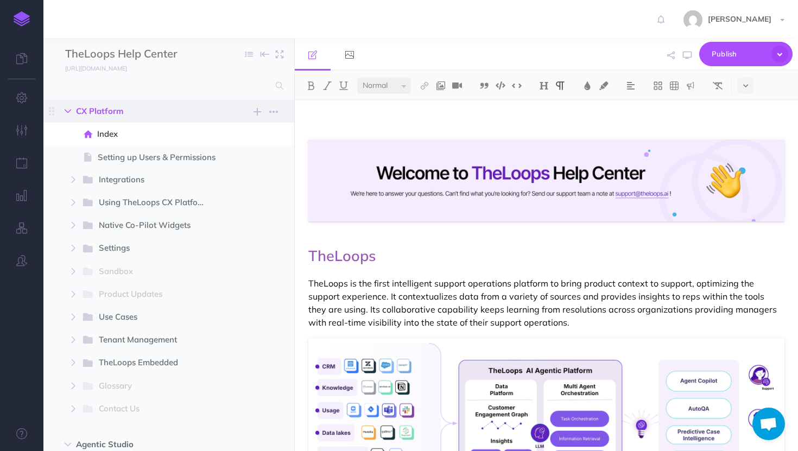
click at [69, 106] on button "button" at bounding box center [68, 111] width 20 height 13
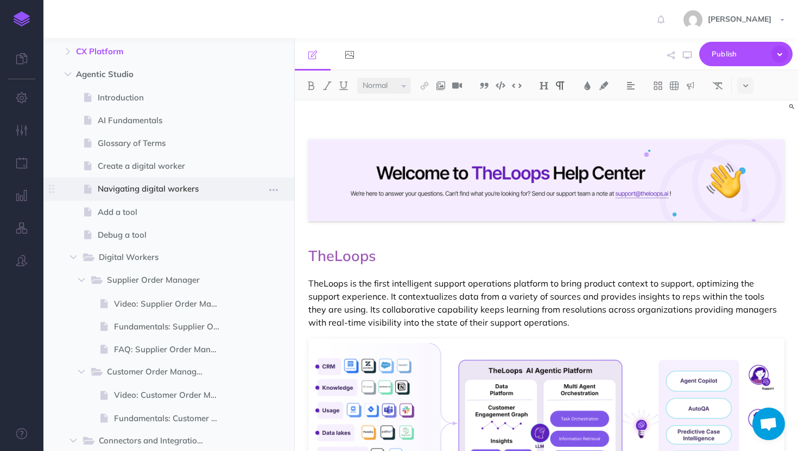
scroll to position [68, 0]
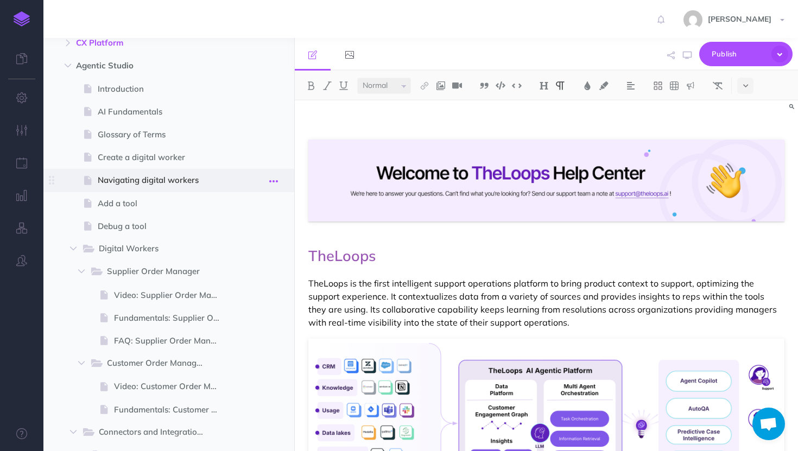
click at [274, 182] on icon "button" at bounding box center [273, 181] width 9 height 13
click at [220, 172] on span at bounding box center [168, 180] width 251 height 23
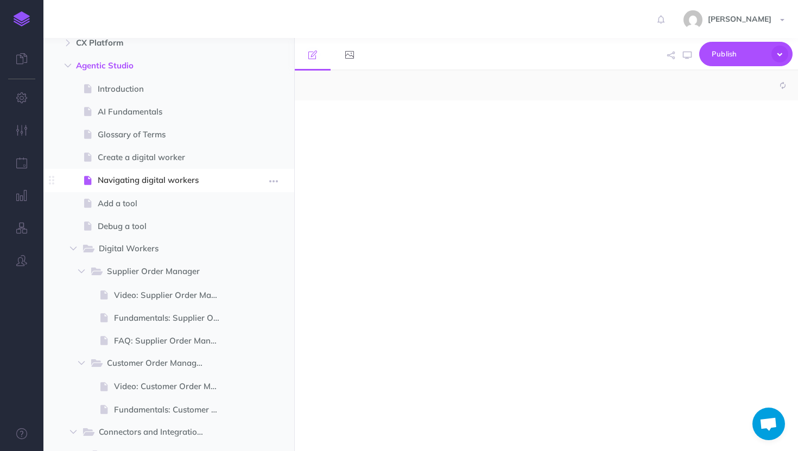
select select "null"
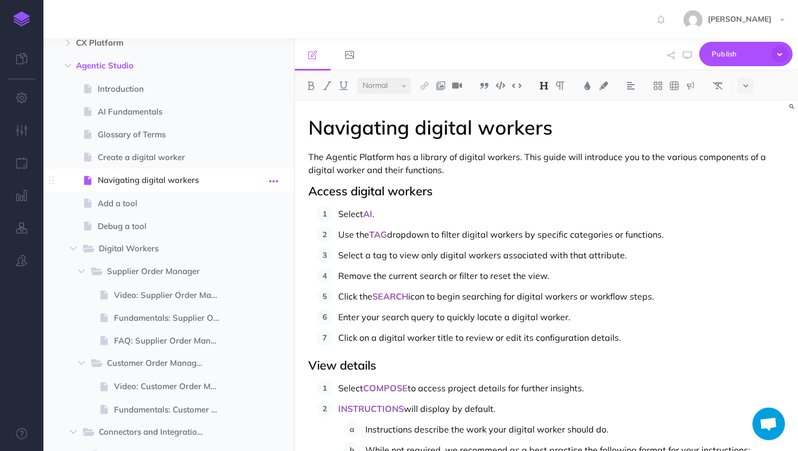
click at [274, 183] on icon "button" at bounding box center [273, 181] width 9 height 13
click at [240, 258] on link "Settings" at bounding box center [242, 254] width 81 height 18
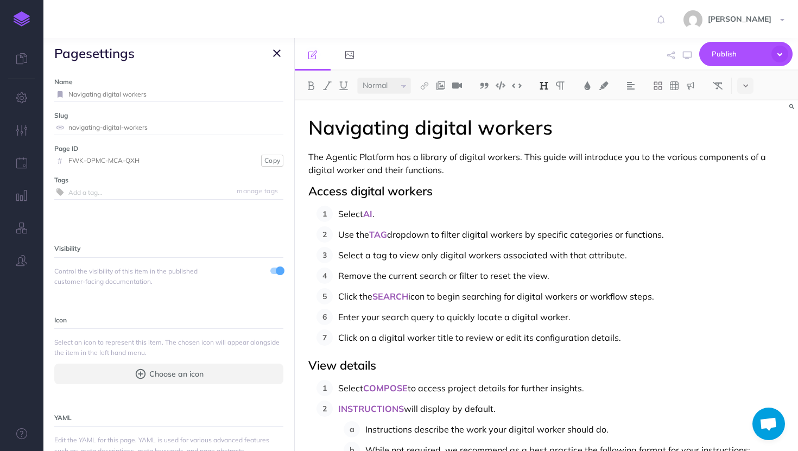
drag, startPoint x: 158, startPoint y: 91, endPoint x: 94, endPoint y: 94, distance: 63.6
click at [94, 94] on input "Navigating digital workers" at bounding box center [175, 94] width 215 height 14
type input "Navigate a digital worker"
click at [263, 92] on button "Save" at bounding box center [270, 94] width 21 height 10
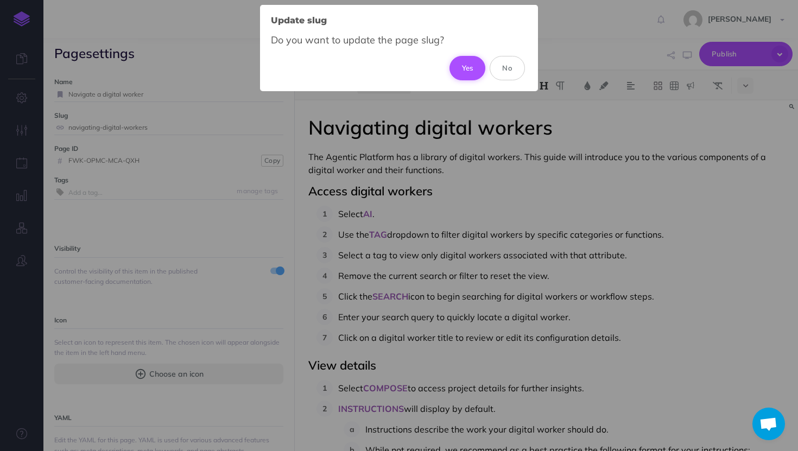
click at [468, 74] on button "Yes" at bounding box center [468, 68] width 36 height 24
type input "navigate-a-digital-worker"
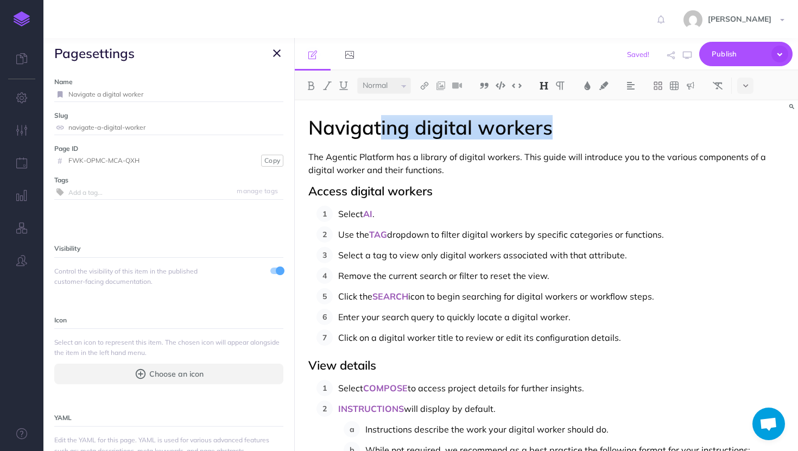
drag, startPoint x: 552, startPoint y: 124, endPoint x: 383, endPoint y: 123, distance: 169.4
click at [383, 123] on h1 "Navigating digital workers" at bounding box center [546, 128] width 476 height 22
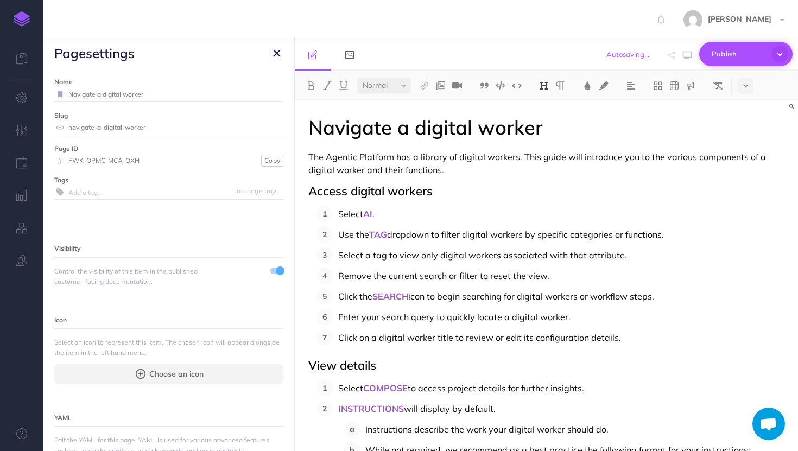
click at [736, 61] on span "Publish" at bounding box center [739, 54] width 54 height 17
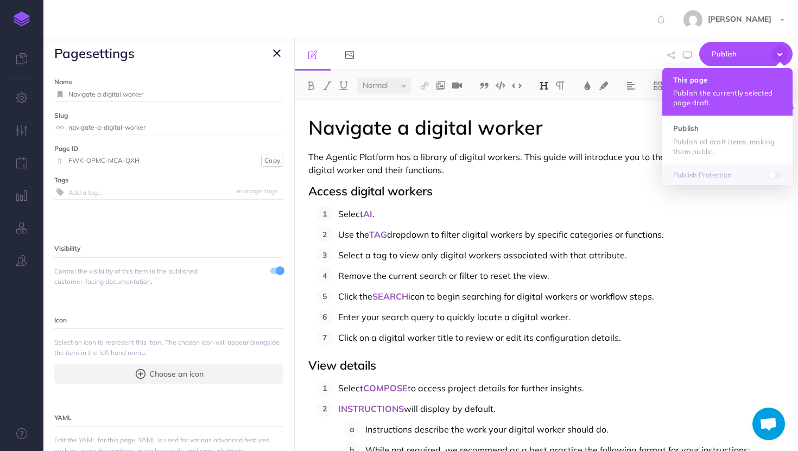
click at [735, 83] on h4 "This page" at bounding box center [727, 80] width 109 height 8
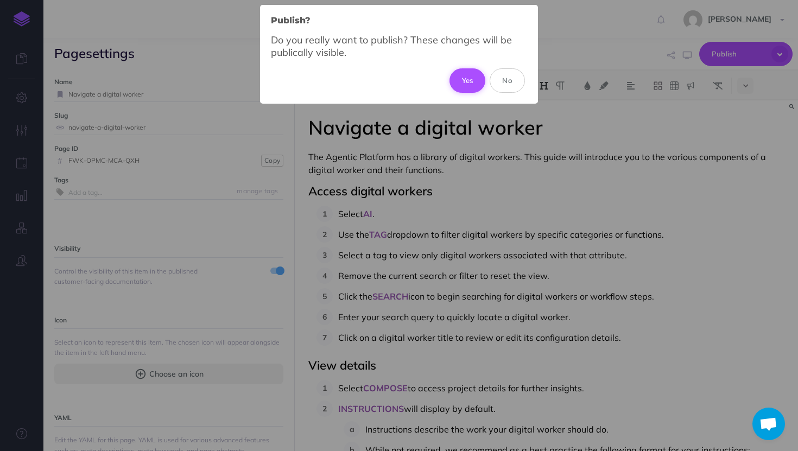
click at [464, 79] on button "Yes" at bounding box center [468, 80] width 36 height 24
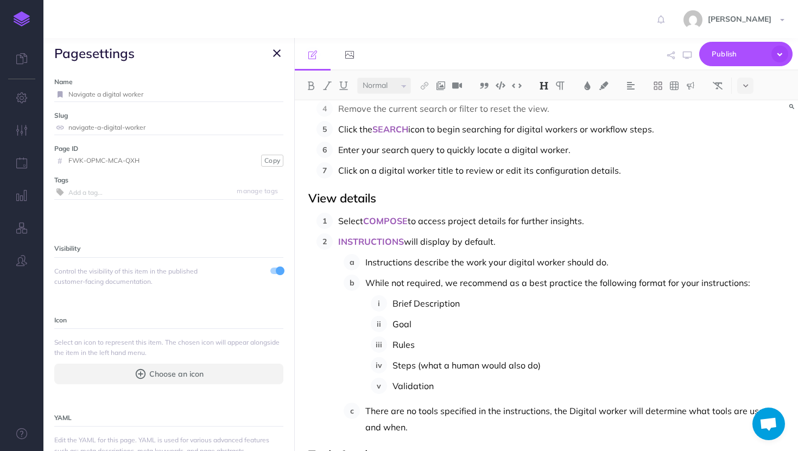
scroll to position [176, 0]
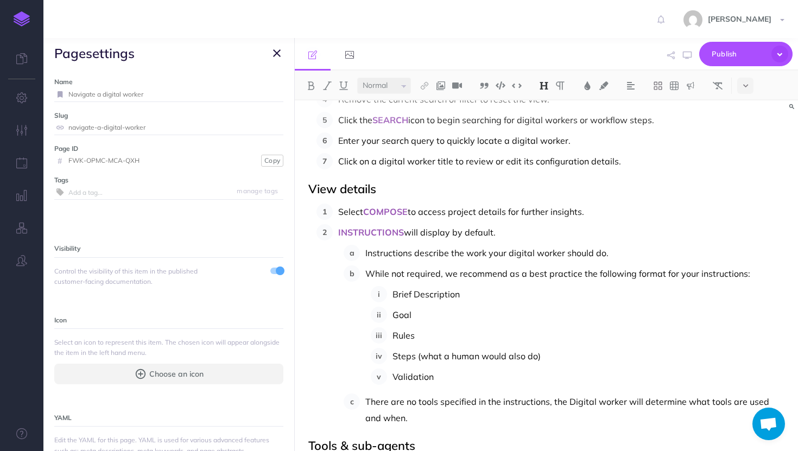
click at [276, 52] on icon "button" at bounding box center [277, 53] width 8 height 13
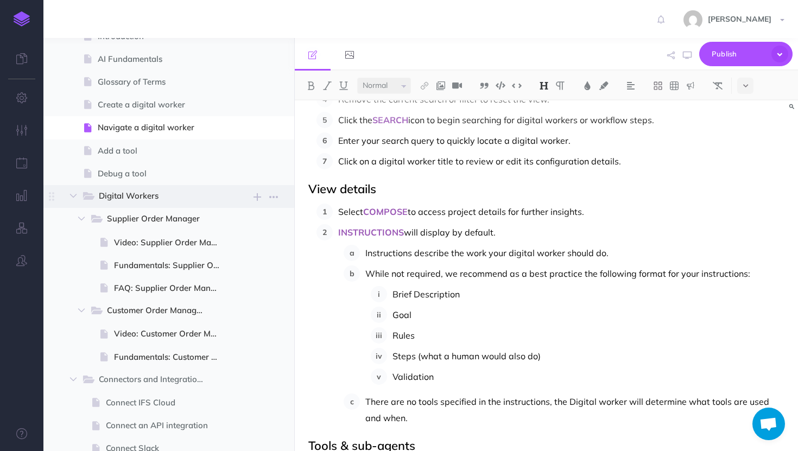
scroll to position [168, 0]
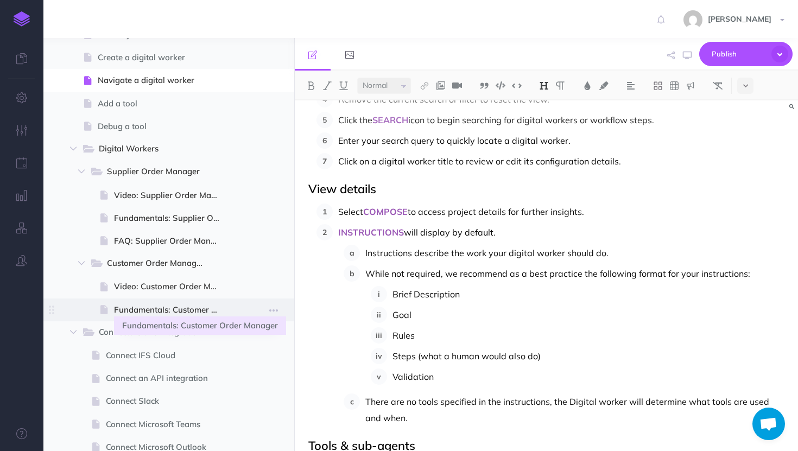
click at [188, 306] on span "Fundamentals: Customer Order Manager" at bounding box center [171, 310] width 115 height 13
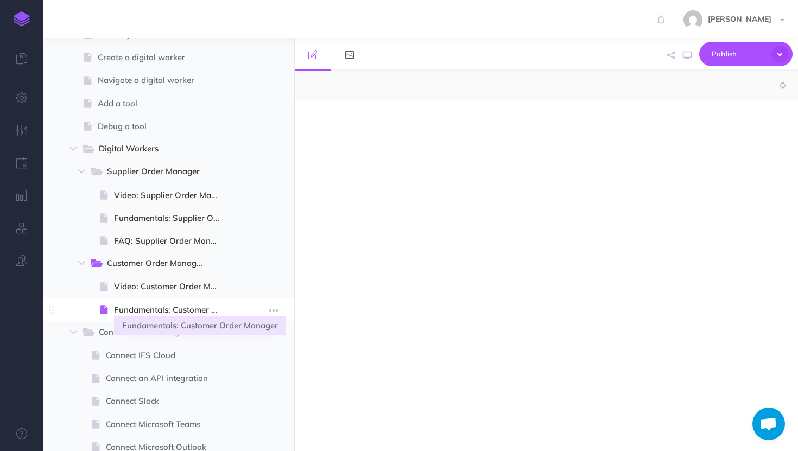
select select "null"
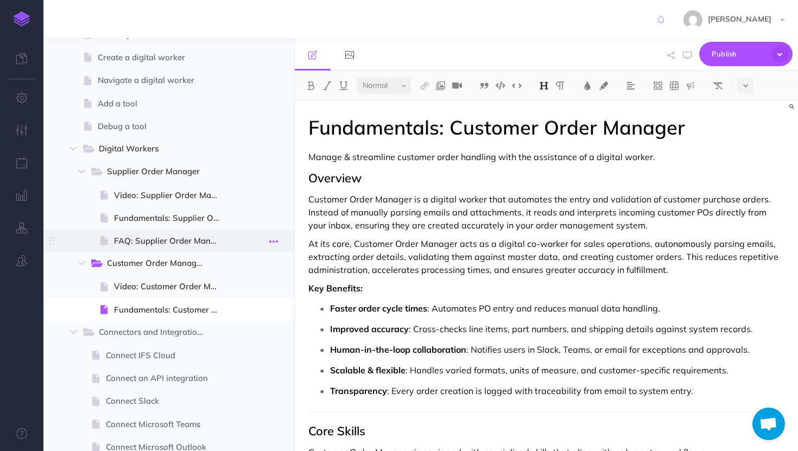
click at [277, 239] on icon "button" at bounding box center [273, 241] width 9 height 13
click at [235, 305] on link "Duplicate" at bounding box center [242, 297] width 81 height 18
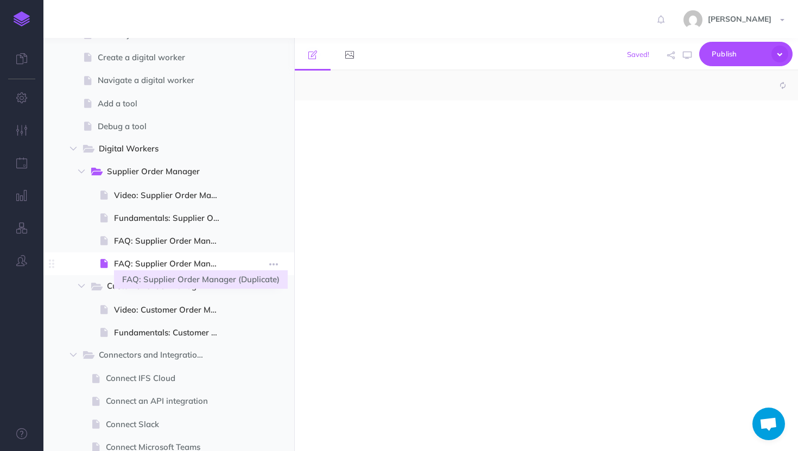
click at [143, 265] on span "FAQ: Supplier Order Manager (Duplicate)" at bounding box center [171, 263] width 115 height 13
select select "null"
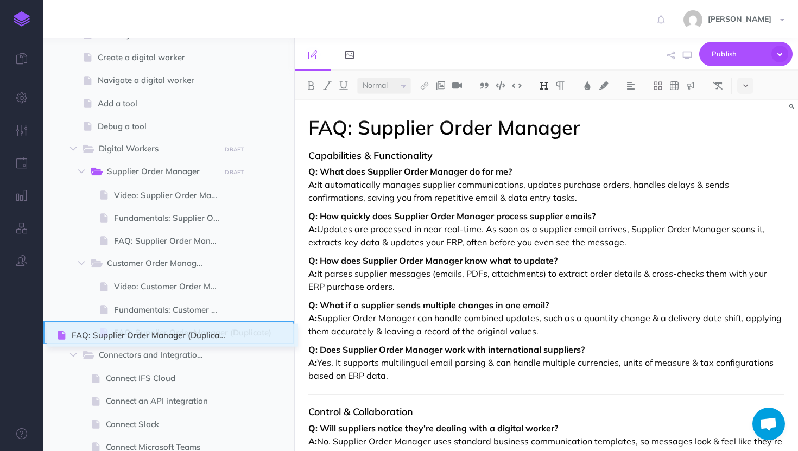
drag, startPoint x: 52, startPoint y: 266, endPoint x: 59, endPoint y: 338, distance: 72.0
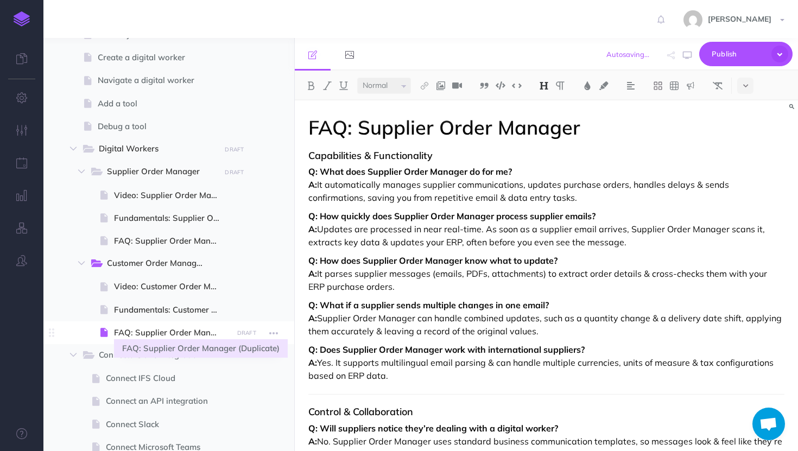
click at [166, 329] on span "FAQ: Supplier Order Manager (Duplicate)" at bounding box center [171, 332] width 115 height 13
click at [165, 337] on span "FAQ: Supplier Order Manager (Duplicate)" at bounding box center [171, 332] width 115 height 13
click at [276, 332] on icon "button" at bounding box center [273, 333] width 9 height 13
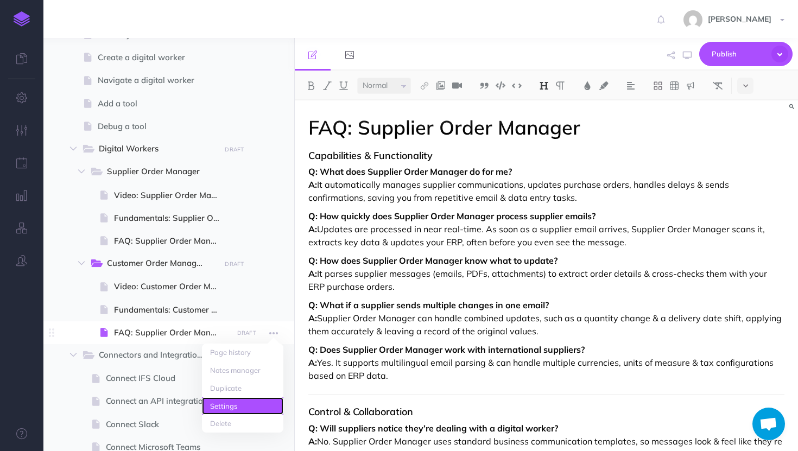
click at [228, 400] on link "Settings" at bounding box center [242, 407] width 81 height 18
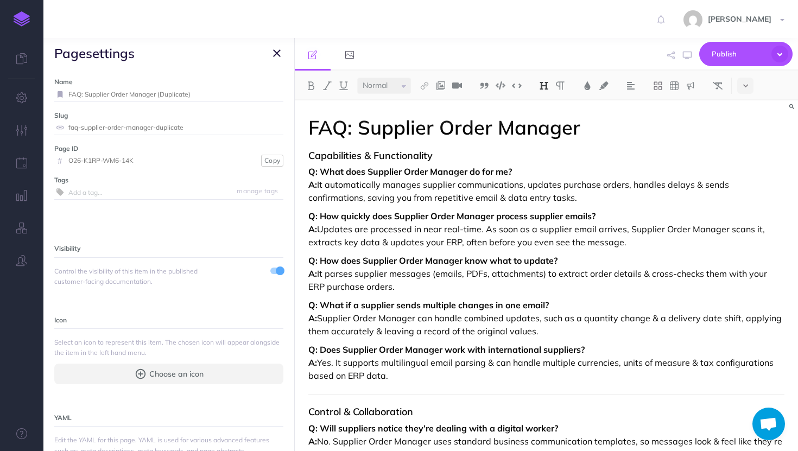
click at [110, 95] on input "FAQ: Supplier Order Manager (Duplicate)" at bounding box center [175, 94] width 215 height 14
click at [192, 94] on input "FAQ: Customer Order Manager (Duplicate)" at bounding box center [162, 94] width 189 height 14
type input "FAQ: Customer Order Manager"
click at [268, 94] on small "Save" at bounding box center [270, 94] width 14 height 8
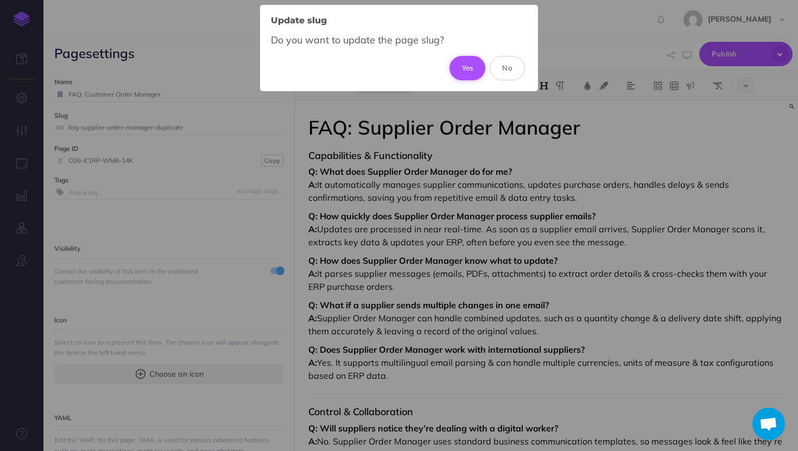
click at [465, 77] on button "Yes" at bounding box center [468, 68] width 36 height 24
type input "faq-customer-order-manager"
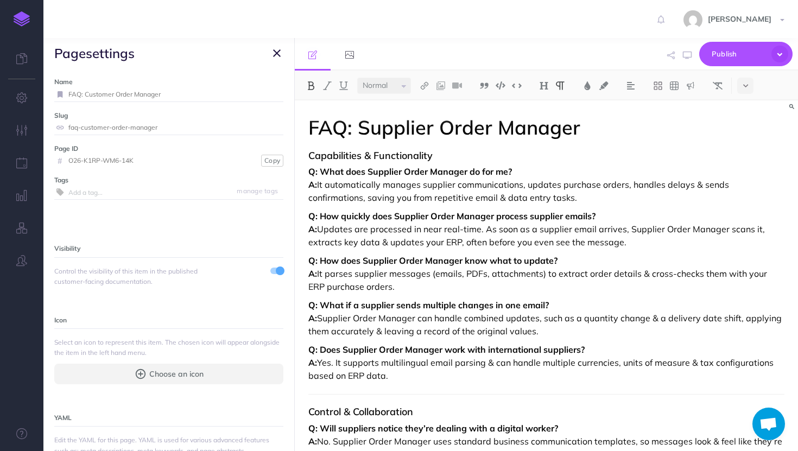
drag, startPoint x: 395, startPoint y: 382, endPoint x: 293, endPoint y: 182, distance: 223.7
click at [293, 182] on div "TheLoops Help Center Collapse all Expand all Expand to root folders [URL][DOMAI…" at bounding box center [420, 244] width 755 height 413
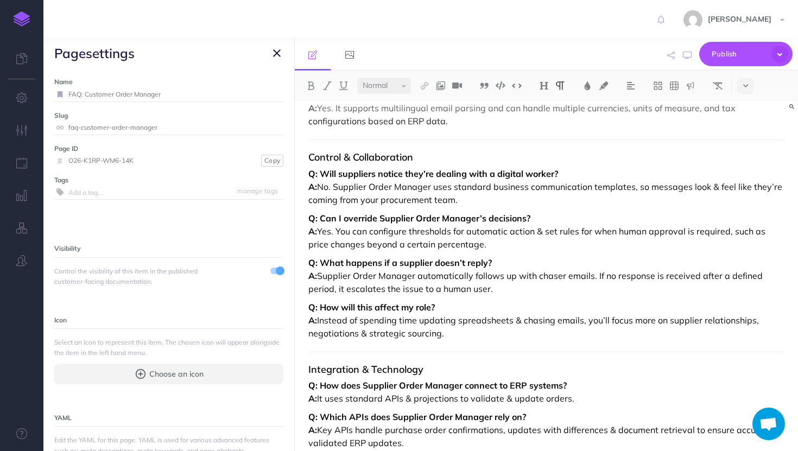
scroll to position [269, 0]
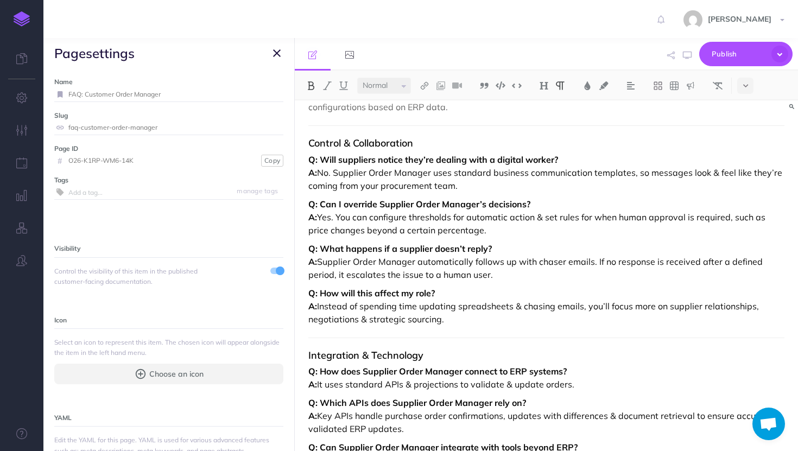
drag, startPoint x: 456, startPoint y: 324, endPoint x: 298, endPoint y: 160, distance: 228.5
click at [298, 160] on div "FAQ: Supplier Order Manager Capabilities & Functionality Q: What does Customer …" at bounding box center [546, 312] width 503 height 961
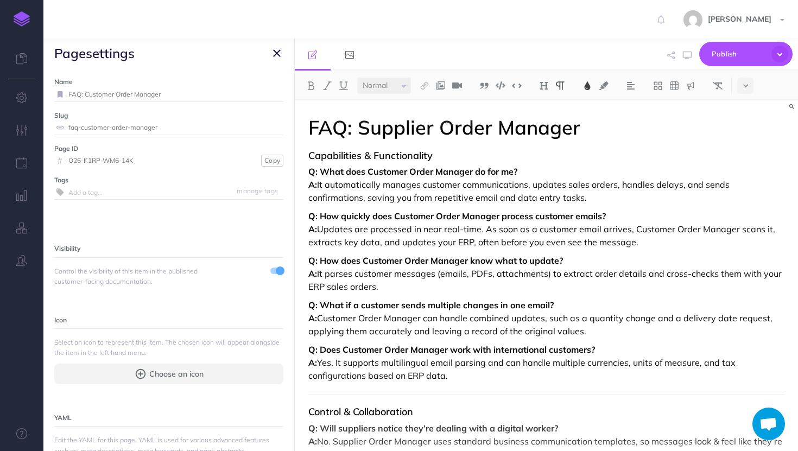
scroll to position [13, 0]
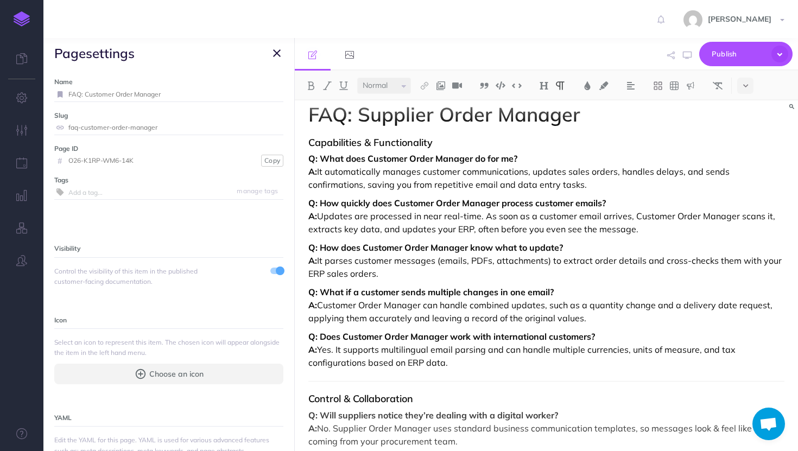
click at [460, 365] on p "Q: Does Customer Order Manager work with international customers? A: Yes. It su…" at bounding box center [546, 349] width 476 height 39
drag, startPoint x: 461, startPoint y: 366, endPoint x: 305, endPoint y: 157, distance: 261.1
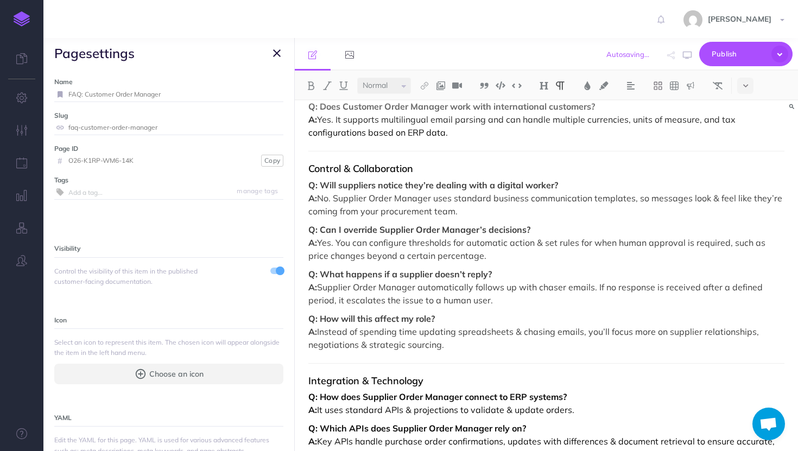
scroll to position [245, 0]
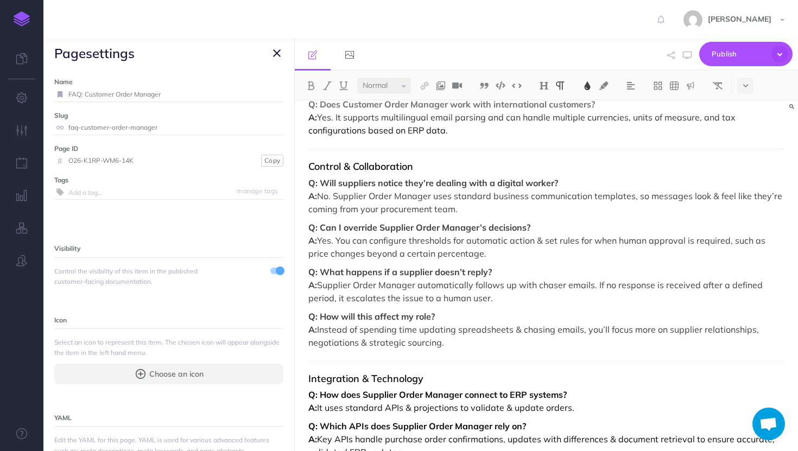
drag, startPoint x: 457, startPoint y: 349, endPoint x: 316, endPoint y: 223, distance: 189.6
click at [316, 223] on div "FAQ: Supplier Order Manager Capabilities & Functionality Q: What does Customer …" at bounding box center [546, 335] width 503 height 961
drag, startPoint x: 449, startPoint y: 345, endPoint x: 293, endPoint y: 180, distance: 227.4
click at [293, 180] on div "TheLoops Help Center Collapse all Expand all Expand to root folders [URL][DOMAI…" at bounding box center [420, 244] width 755 height 413
copy div "Q: Will suppliers notice they’re dealing with a digital worker? A: No. Supplier…"
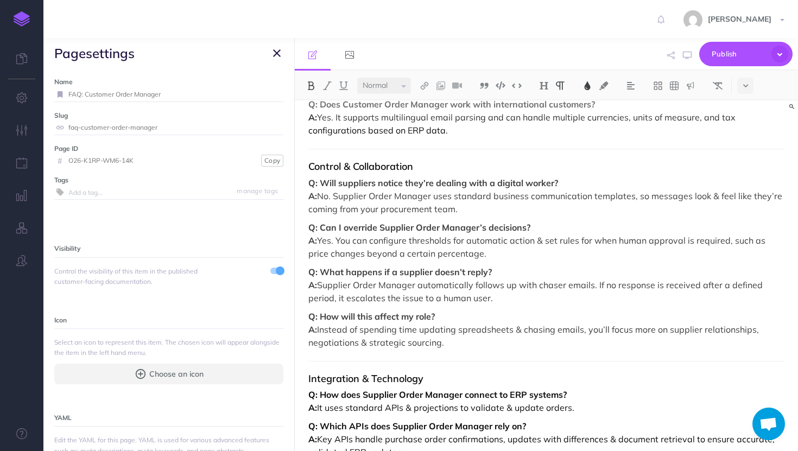
drag, startPoint x: 449, startPoint y: 341, endPoint x: 310, endPoint y: 175, distance: 216.7
click at [310, 175] on div "FAQ: Supplier Order Manager Capabilities & Functionality Q: What does Customer …" at bounding box center [546, 335] width 503 height 961
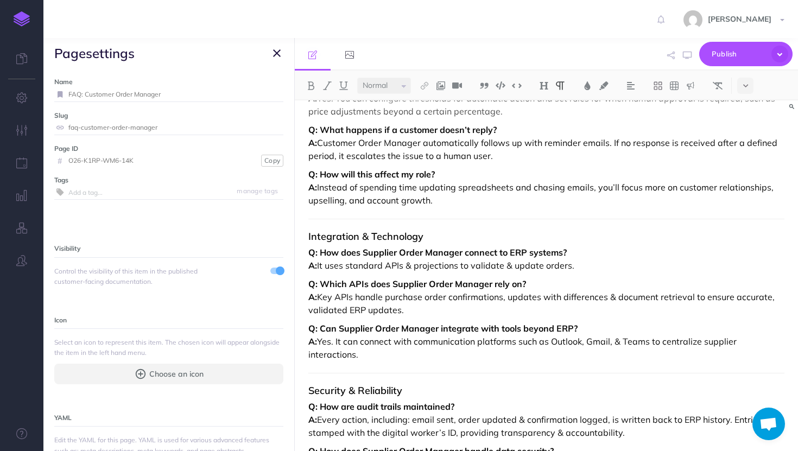
scroll to position [404, 0]
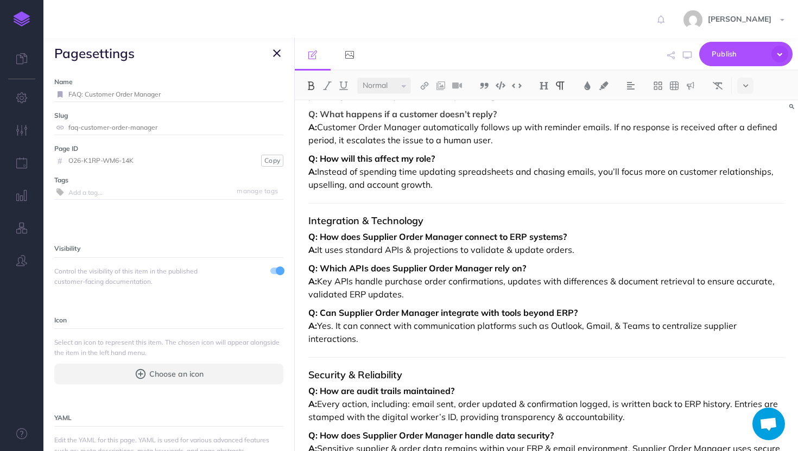
drag, startPoint x: 366, startPoint y: 338, endPoint x: 299, endPoint y: 239, distance: 120.0
click at [299, 239] on div "FAQ: Supplier Order Manager Capabilities & Functionality Q: What does Customer …" at bounding box center [546, 177] width 503 height 961
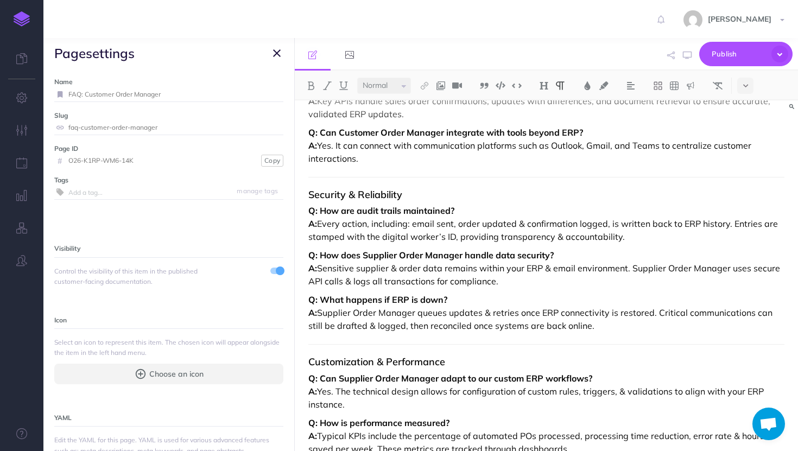
scroll to position [607, 0]
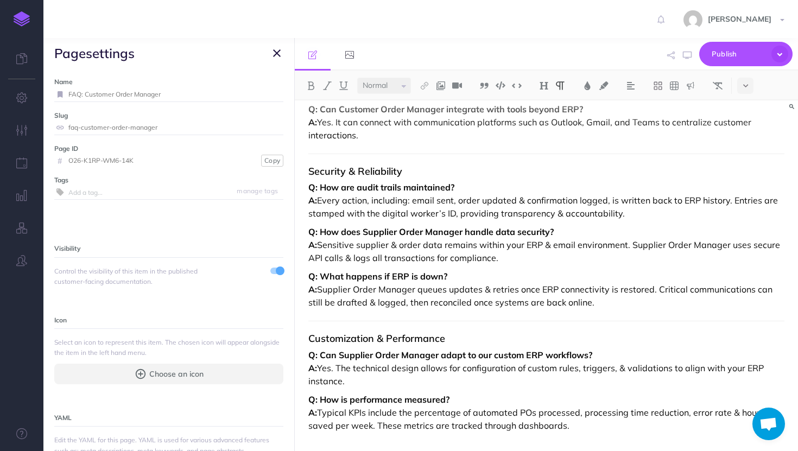
drag, startPoint x: 598, startPoint y: 310, endPoint x: 298, endPoint y: 217, distance: 315.0
drag, startPoint x: 306, startPoint y: 190, endPoint x: 510, endPoint y: 312, distance: 238.7
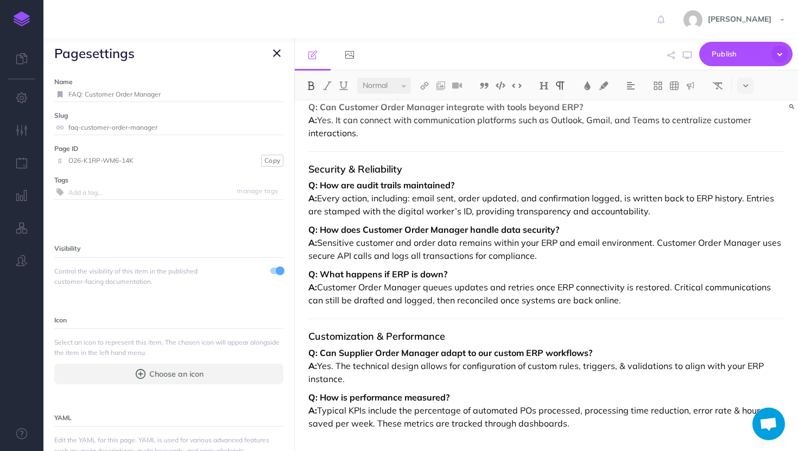
drag, startPoint x: 596, startPoint y: 426, endPoint x: 306, endPoint y: 350, distance: 299.7
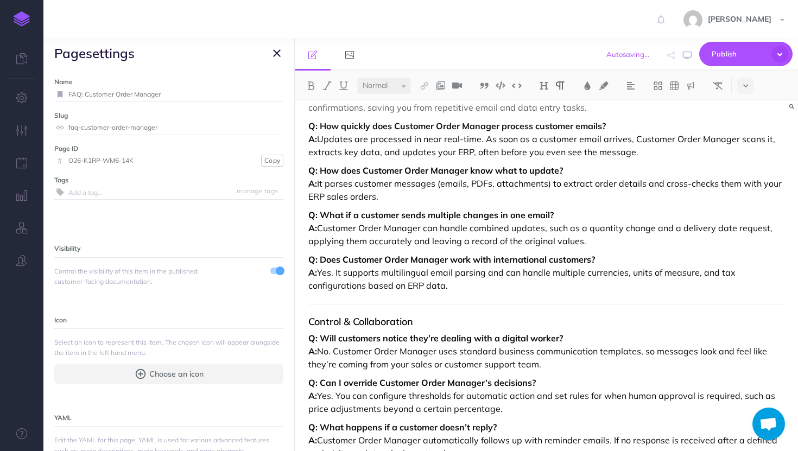
scroll to position [0, 0]
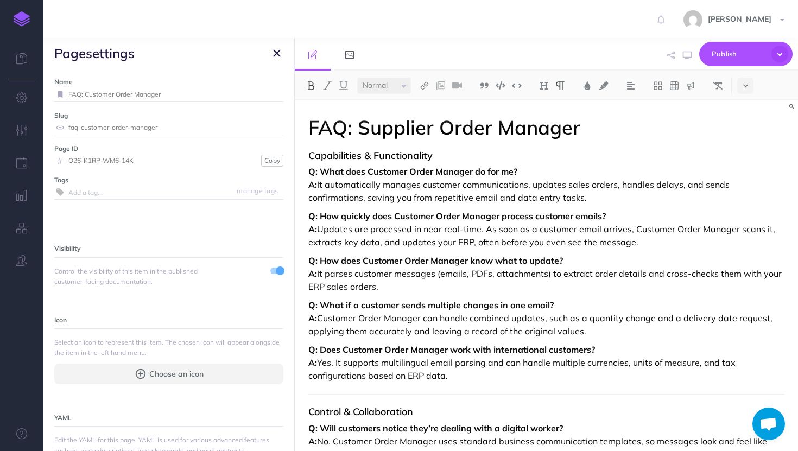
drag, startPoint x: 468, startPoint y: 375, endPoint x: 301, endPoint y: 171, distance: 264.0
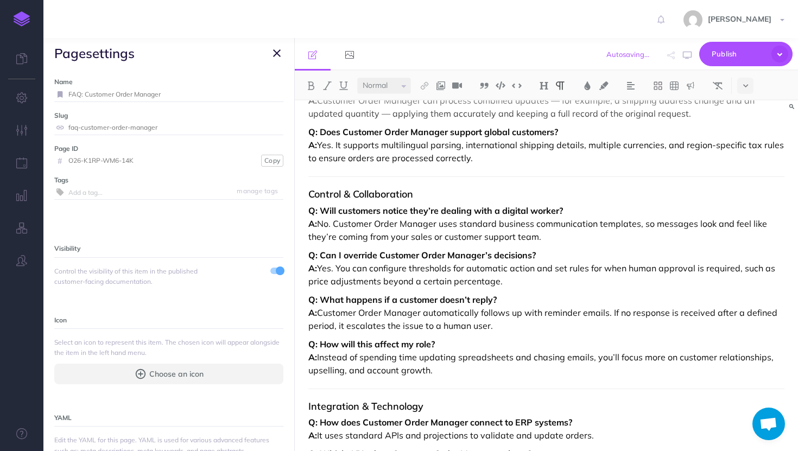
scroll to position [219, 0]
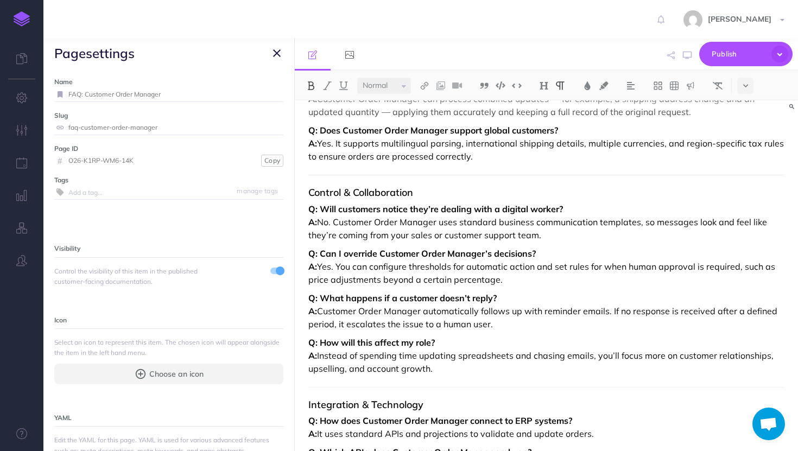
drag, startPoint x: 455, startPoint y: 373, endPoint x: 297, endPoint y: 207, distance: 228.6
click at [297, 207] on div "FAQ: Supplier Order Manager Capabilities & Functionality Q: What does Customer …" at bounding box center [546, 361] width 503 height 961
paste div
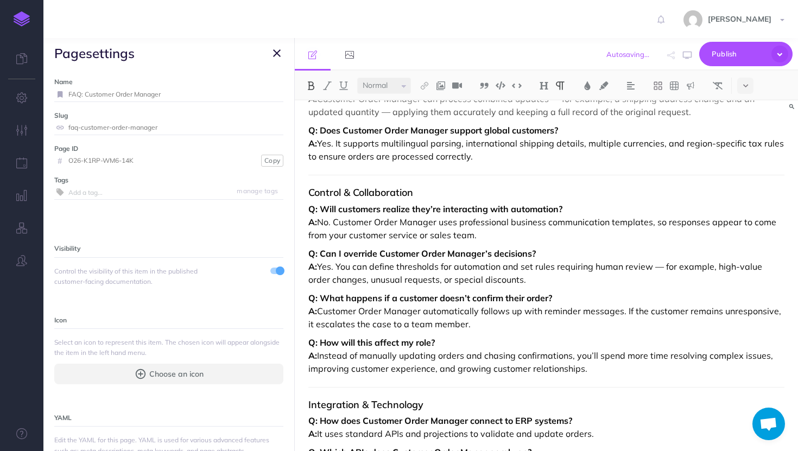
click at [560, 207] on strong "Q: Will customers realize they’re interacting with automation?" at bounding box center [435, 209] width 254 height 11
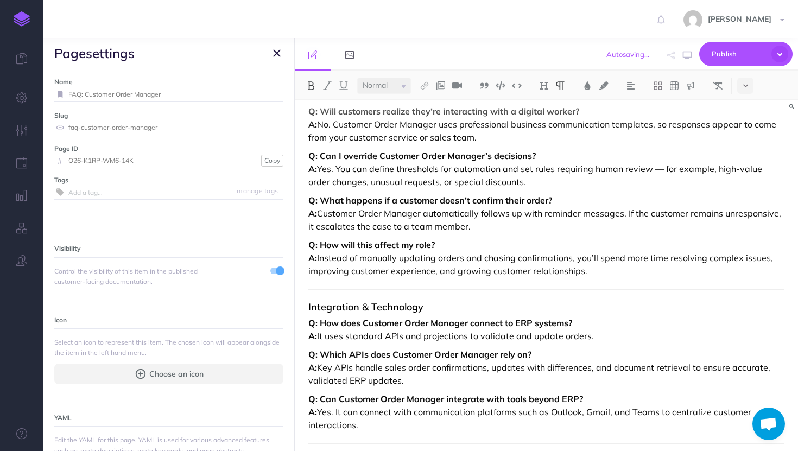
scroll to position [318, 0]
drag, startPoint x: 484, startPoint y: 154, endPoint x: 382, endPoint y: 152, distance: 101.6
click at [382, 152] on strong "Q: Can I override Customer Order Manager’s decisions?" at bounding box center [422, 154] width 228 height 11
drag, startPoint x: 491, startPoint y: 155, endPoint x: 381, endPoint y: 153, distance: 110.3
click at [381, 153] on strong "Q: Can I override Customer Order Manager’s decisions?" at bounding box center [422, 154] width 228 height 11
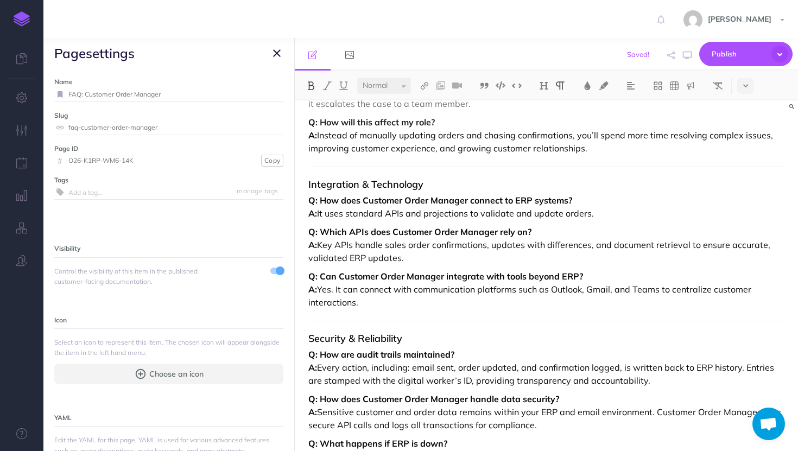
scroll to position [441, 0]
drag, startPoint x: 370, startPoint y: 305, endPoint x: 303, endPoint y: 193, distance: 130.8
click at [303, 193] on div "FAQ: Supplier Order Manager Capabilities & Functionality Q: What does Customer …" at bounding box center [546, 139] width 503 height 961
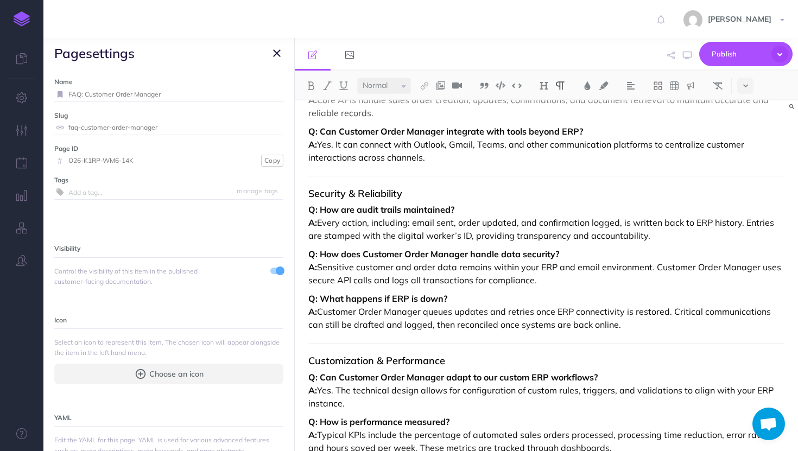
scroll to position [607, 0]
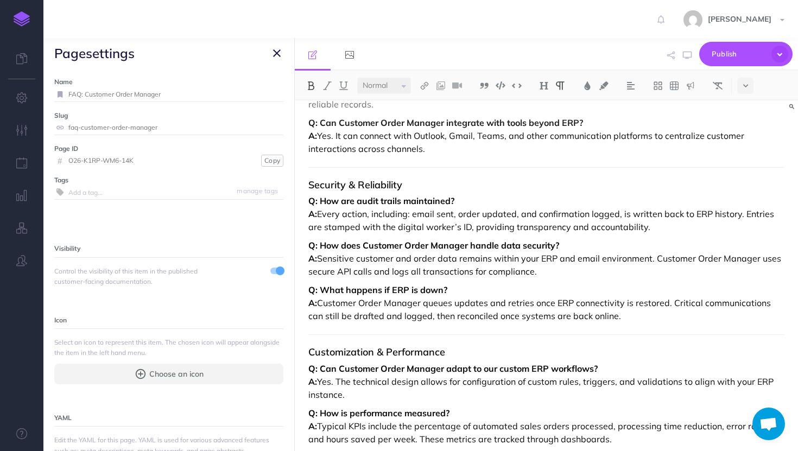
drag, startPoint x: 616, startPoint y: 322, endPoint x: 301, endPoint y: 200, distance: 338.0
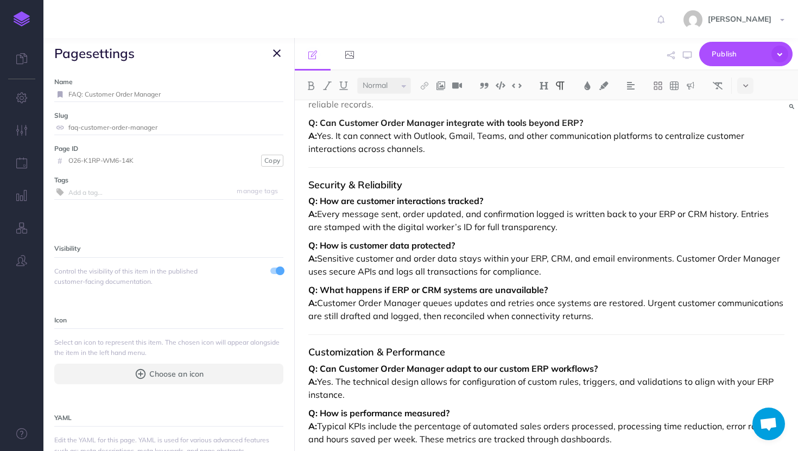
scroll to position [622, 0]
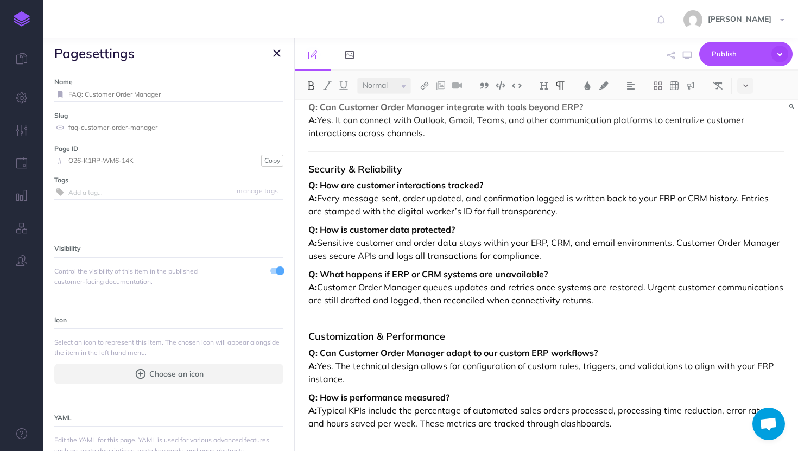
drag, startPoint x: 600, startPoint y: 432, endPoint x: 286, endPoint y: 346, distance: 325.6
click at [286, 346] on div "TheLoops Help Center Collapse all Expand all Expand to root folders [URL][DOMAI…" at bounding box center [420, 244] width 755 height 413
click at [751, 59] on span "Publish" at bounding box center [739, 54] width 54 height 17
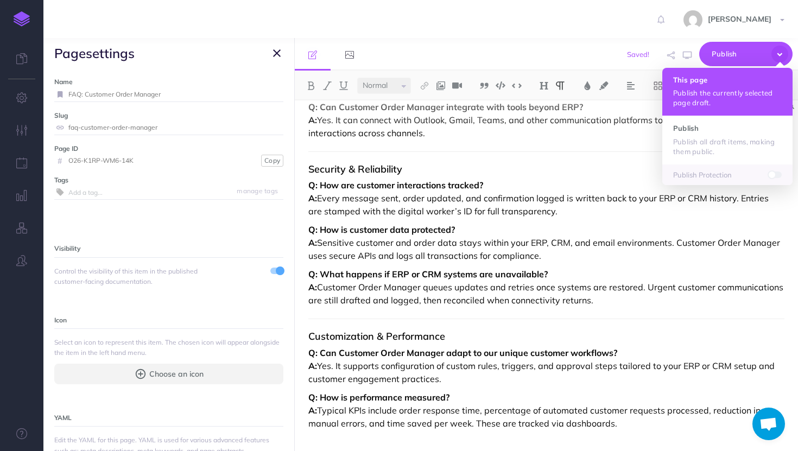
click at [715, 92] on p "Publish the currently selected page draft." at bounding box center [727, 98] width 109 height 20
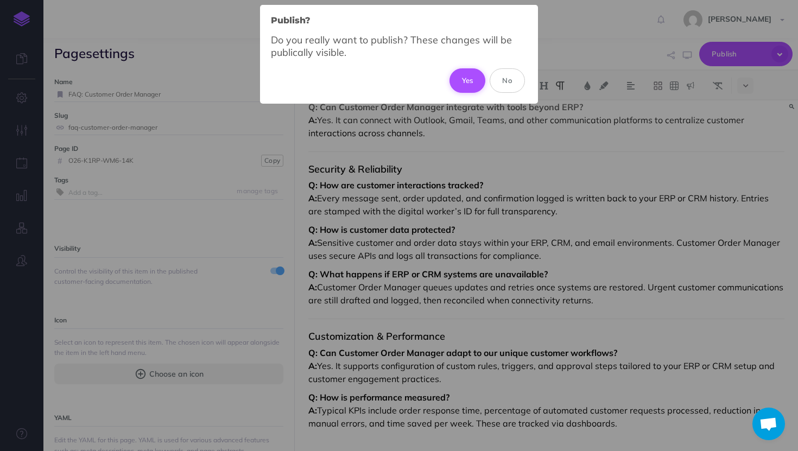
click at [461, 70] on button "Yes" at bounding box center [468, 80] width 36 height 24
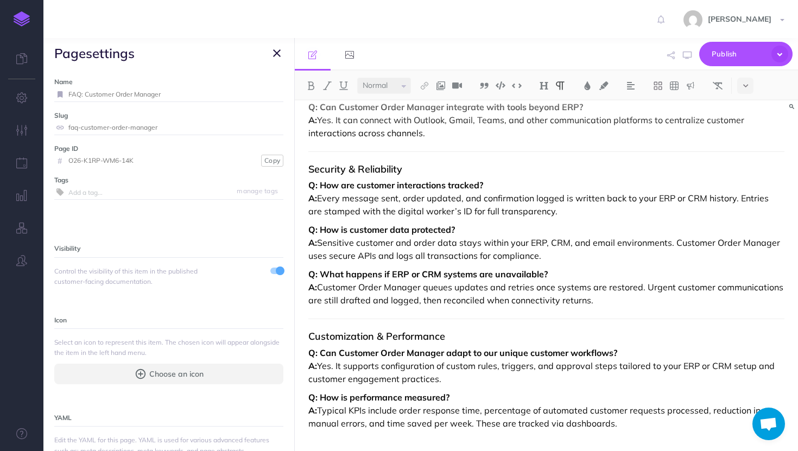
click at [276, 60] on icon "button" at bounding box center [277, 53] width 8 height 13
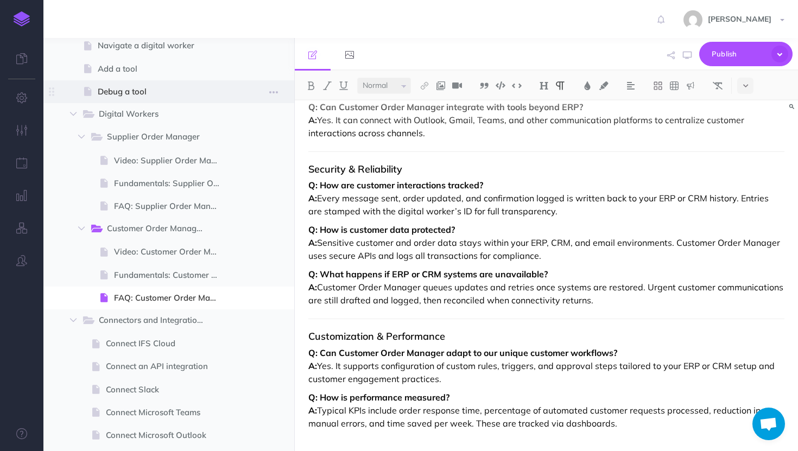
scroll to position [201, 0]
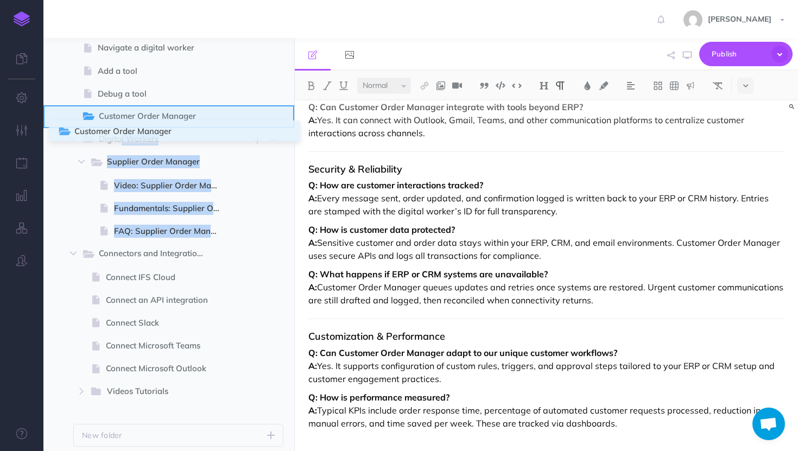
drag, startPoint x: 53, startPoint y: 228, endPoint x: 61, endPoint y: 129, distance: 99.7
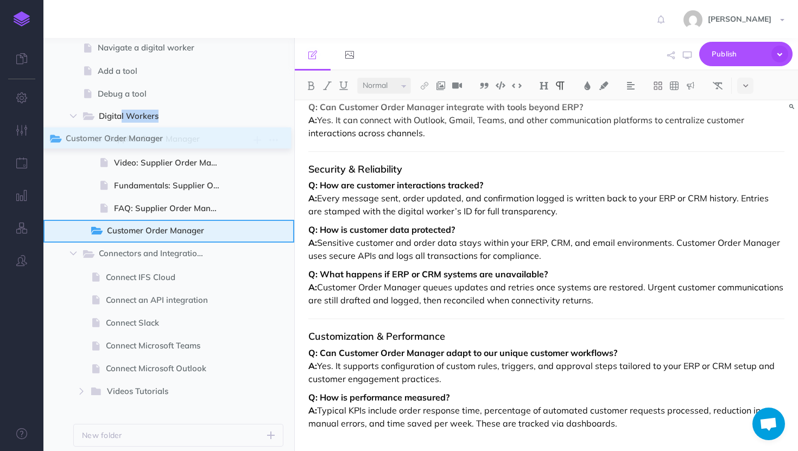
drag, startPoint x: 53, startPoint y: 117, endPoint x: 52, endPoint y: 140, distance: 22.8
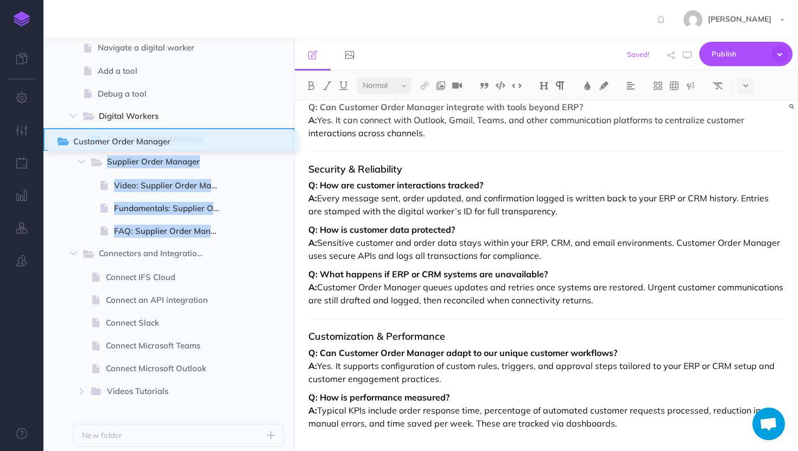
drag, startPoint x: 51, startPoint y: 235, endPoint x: 60, endPoint y: 146, distance: 89.5
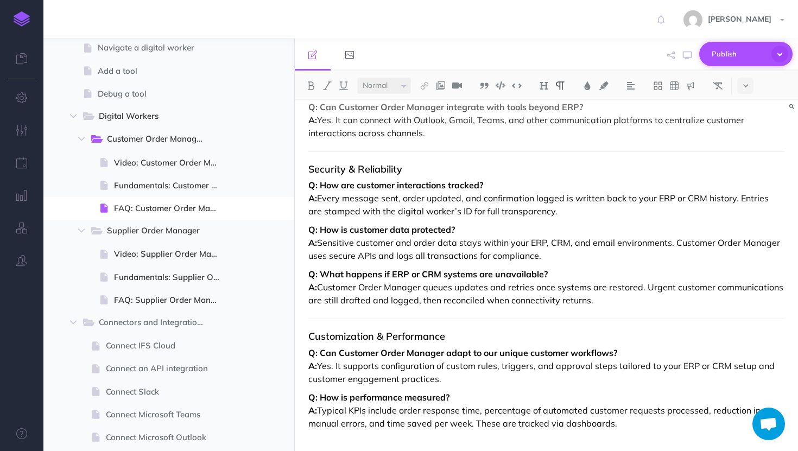
click at [733, 58] on span "Publish" at bounding box center [739, 54] width 54 height 17
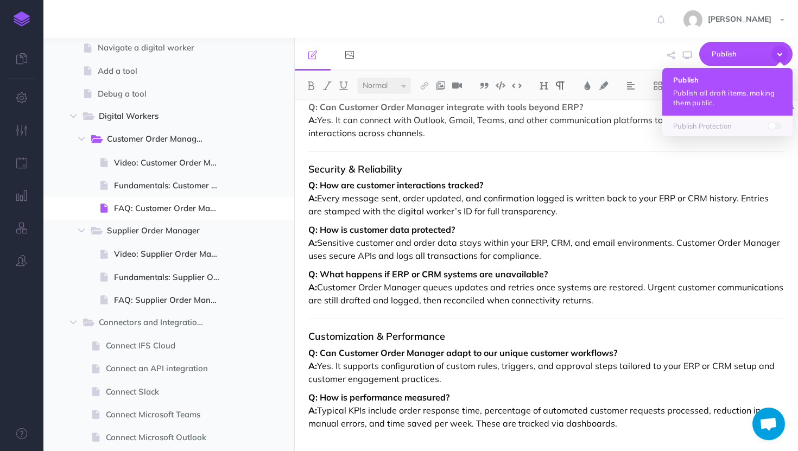
click at [730, 95] on p "Publish all draft items, making them public." at bounding box center [727, 98] width 109 height 20
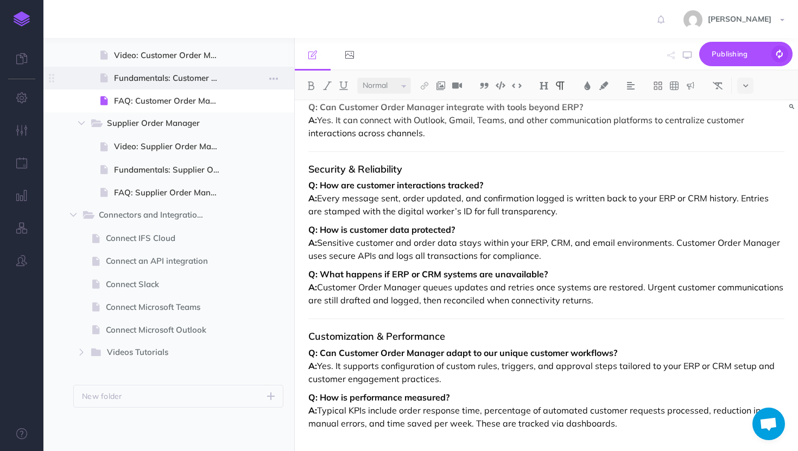
scroll to position [0, 0]
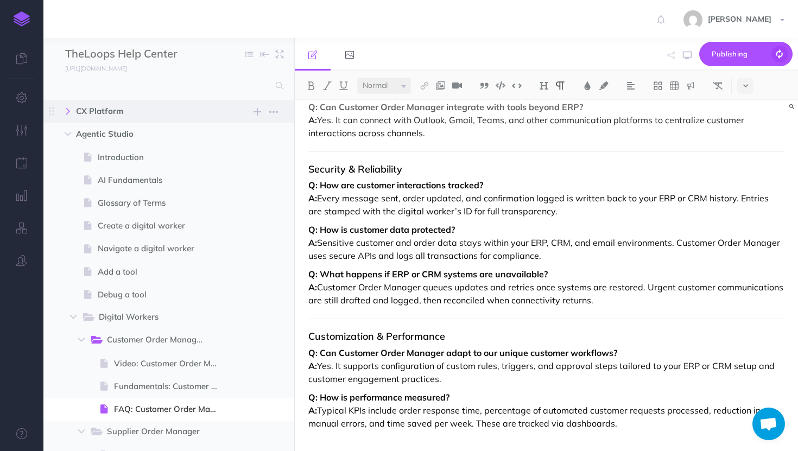
click at [71, 113] on icon "button" at bounding box center [68, 111] width 7 height 7
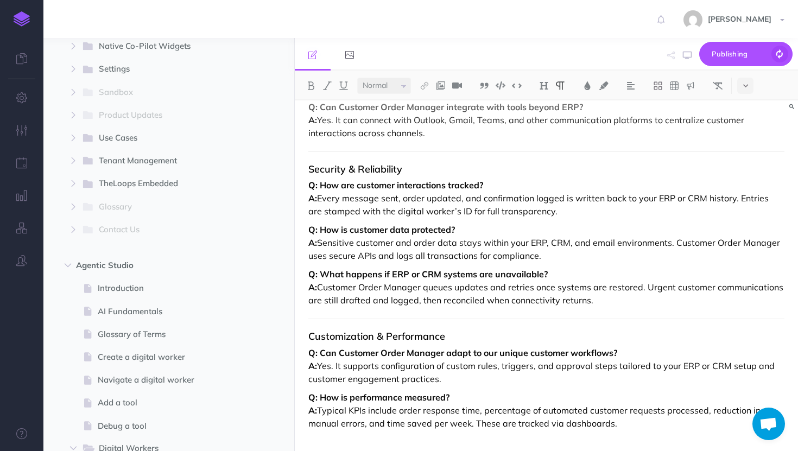
scroll to position [184, 0]
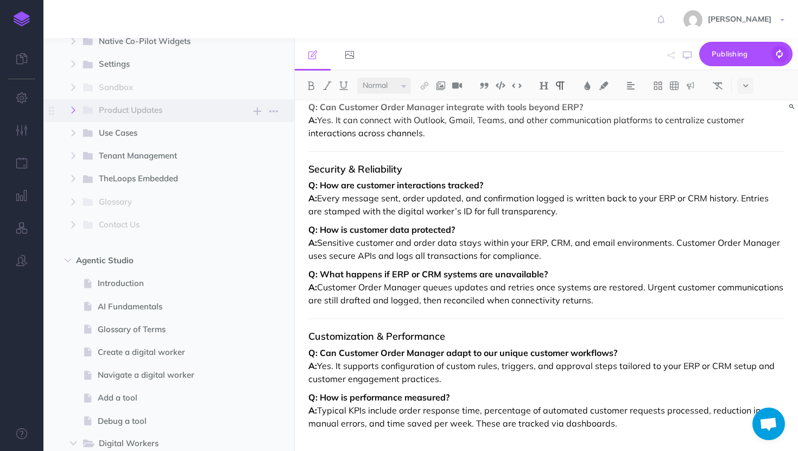
click at [67, 110] on button "button" at bounding box center [74, 110] width 20 height 13
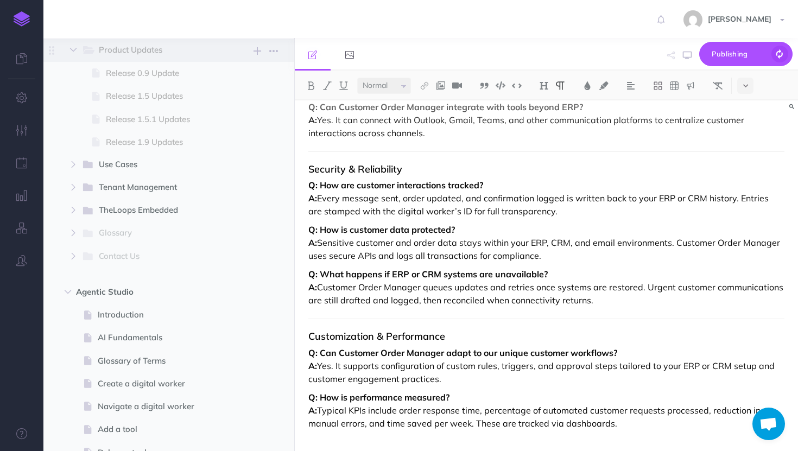
scroll to position [292, 0]
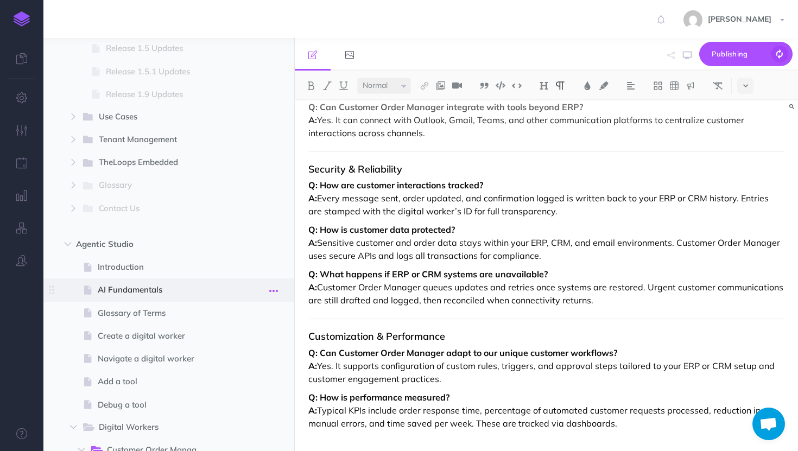
click at [276, 291] on icon "button" at bounding box center [273, 291] width 9 height 13
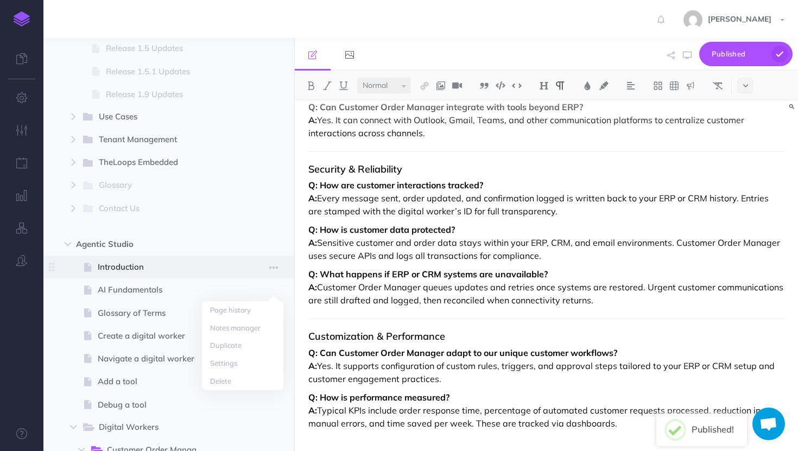
click at [261, 261] on span at bounding box center [168, 267] width 251 height 23
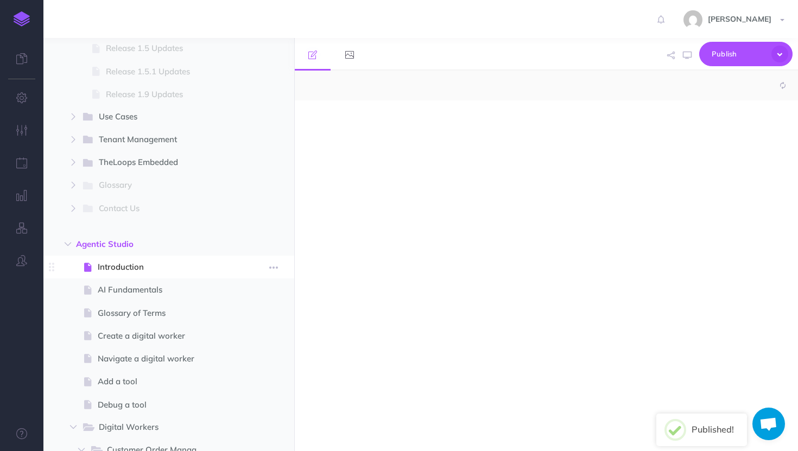
select select "null"
